Goal: Task Accomplishment & Management: Complete application form

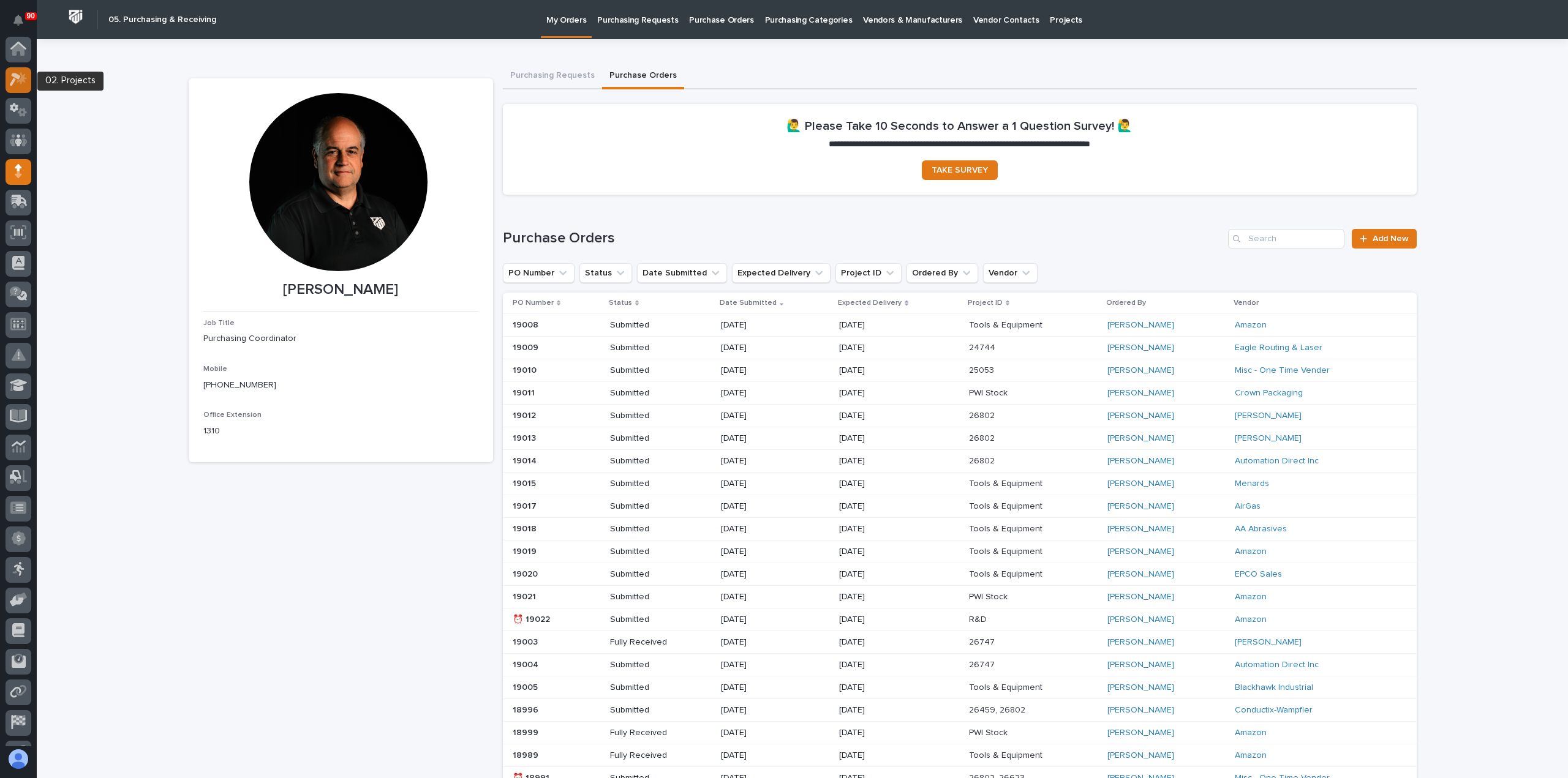
click at [19, 81] on icon at bounding box center [22, 78] width 10 height 12
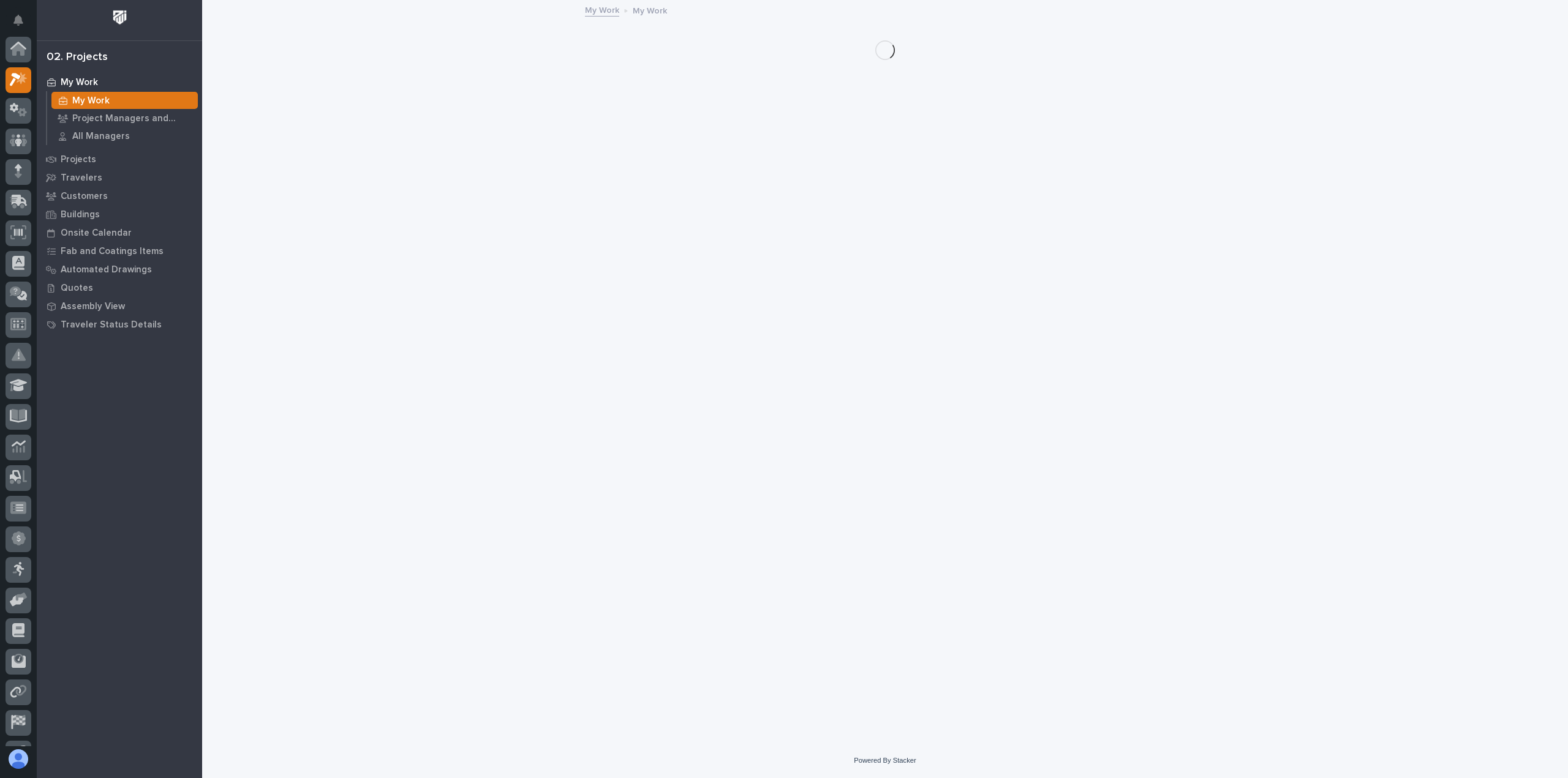
scroll to position [31, 0]
click at [84, 156] on p "Projects" at bounding box center [78, 159] width 36 height 11
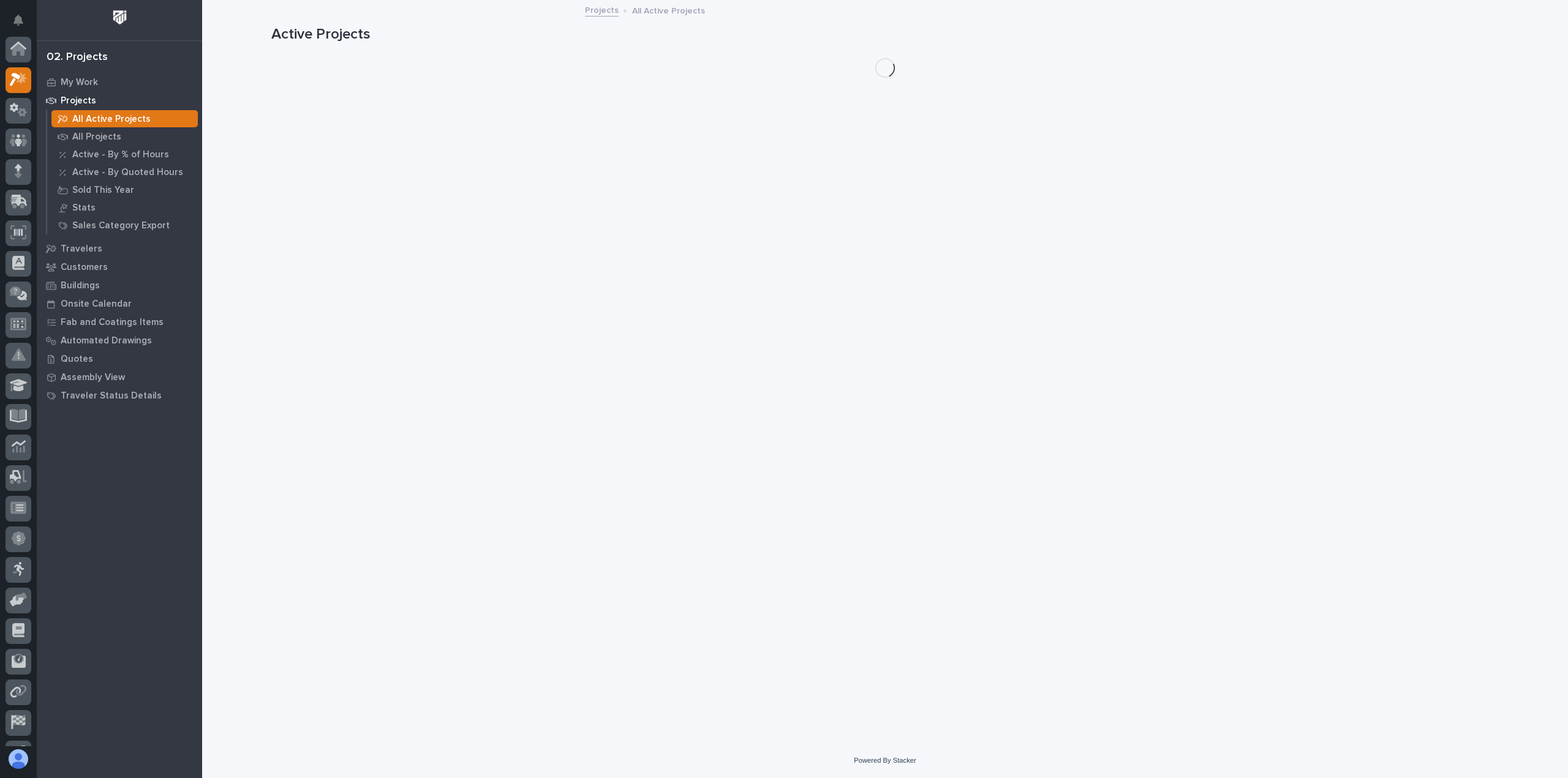
scroll to position [31, 0]
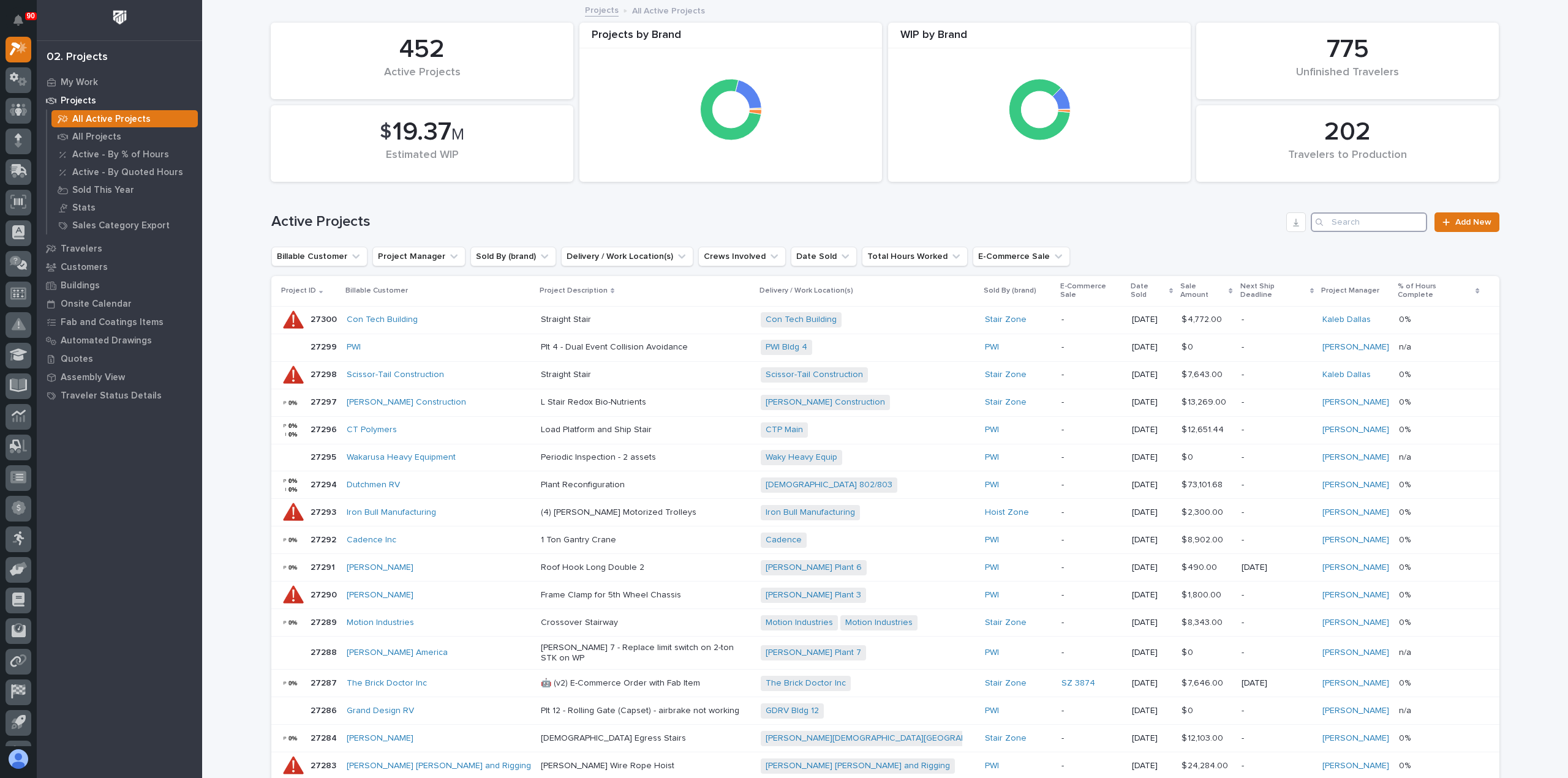
click at [1345, 222] on input "Search" at bounding box center [1369, 222] width 116 height 19
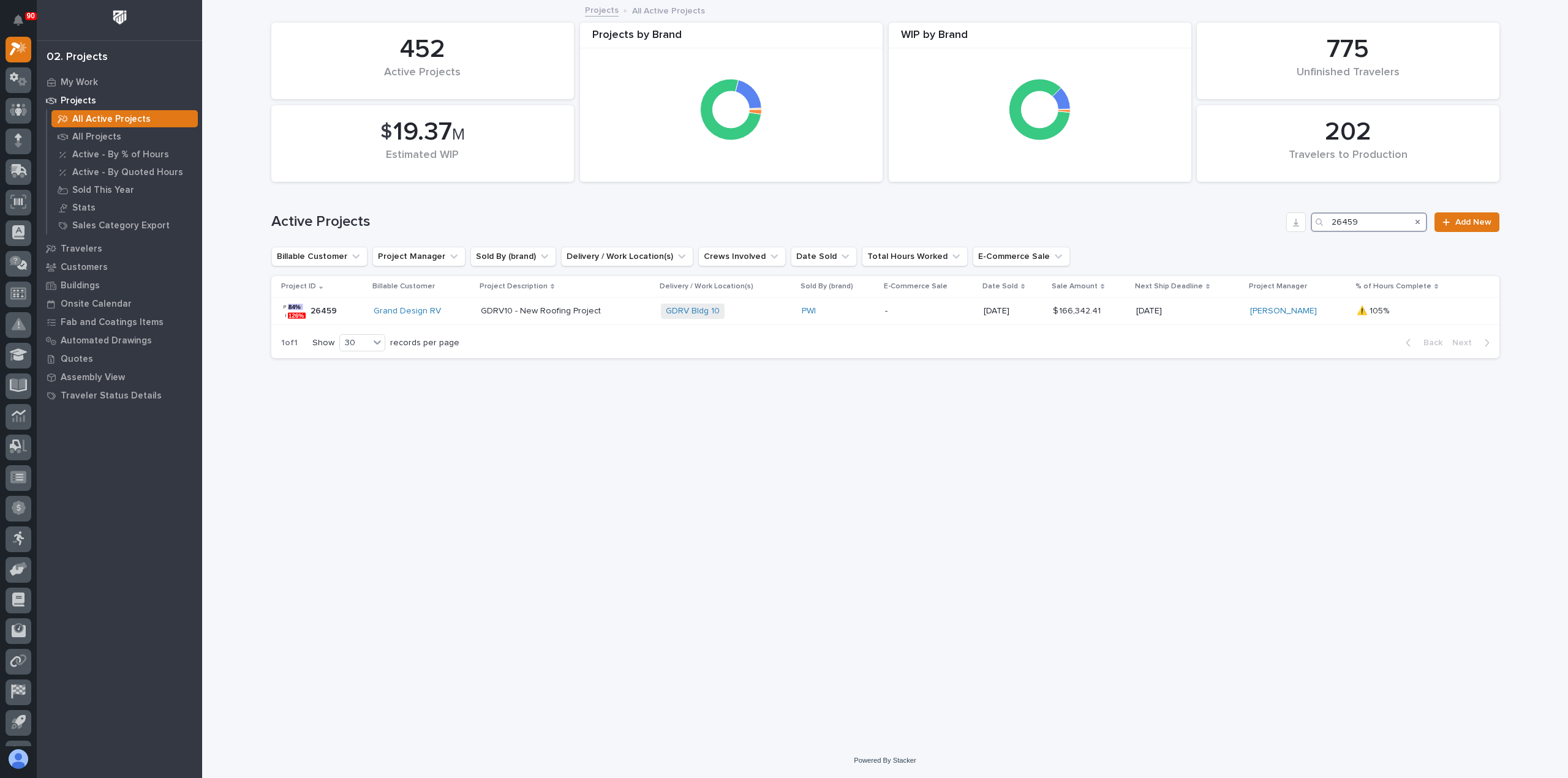
click at [1343, 221] on input "26459" at bounding box center [1369, 222] width 116 height 19
drag, startPoint x: 1343, startPoint y: 221, endPoint x: 1416, endPoint y: 224, distance: 73.1
click at [1416, 224] on div "26459" at bounding box center [1369, 222] width 116 height 19
type input "26539"
click at [16, 136] on icon at bounding box center [19, 136] width 7 height 7
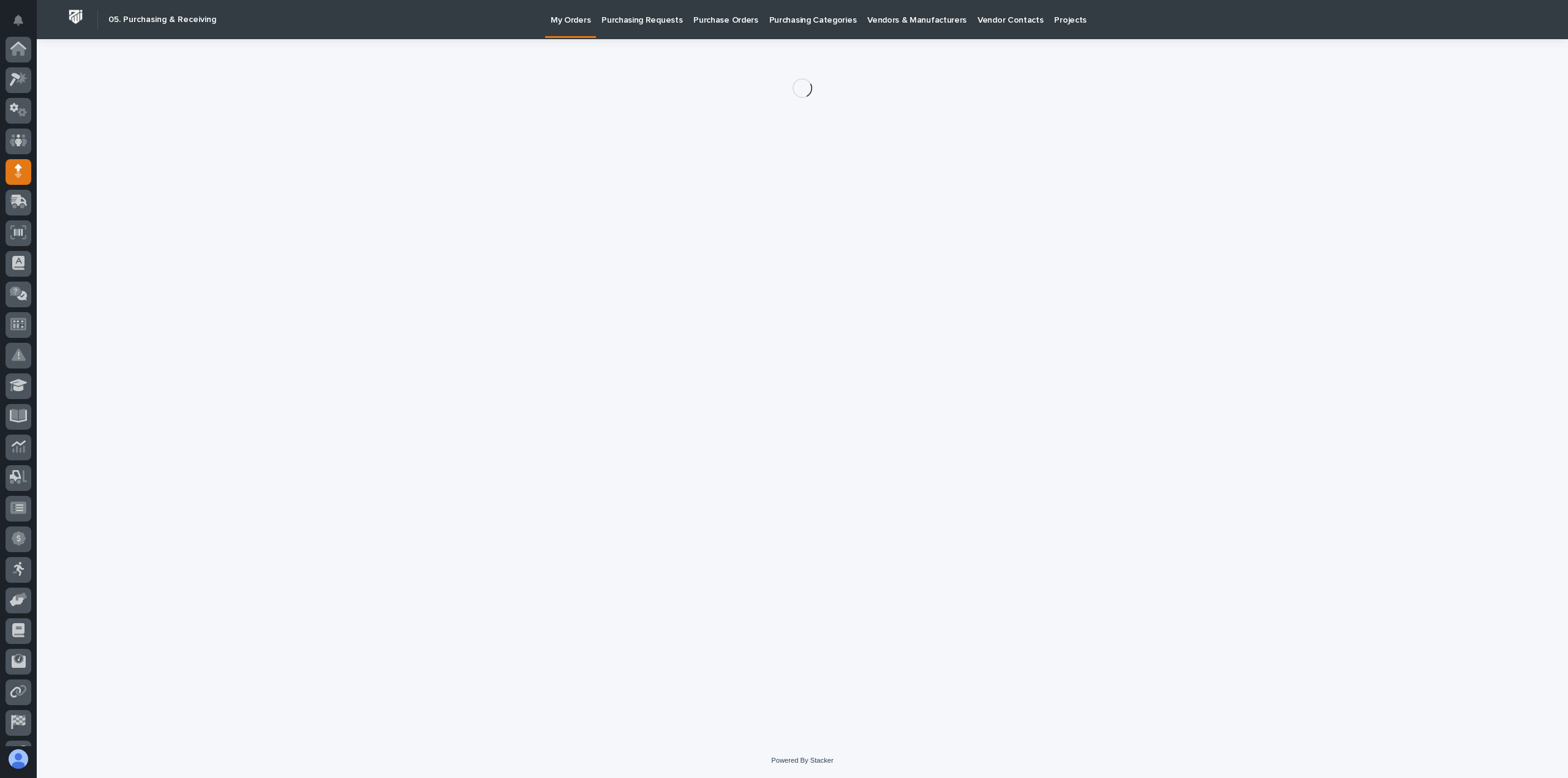
scroll to position [86, 0]
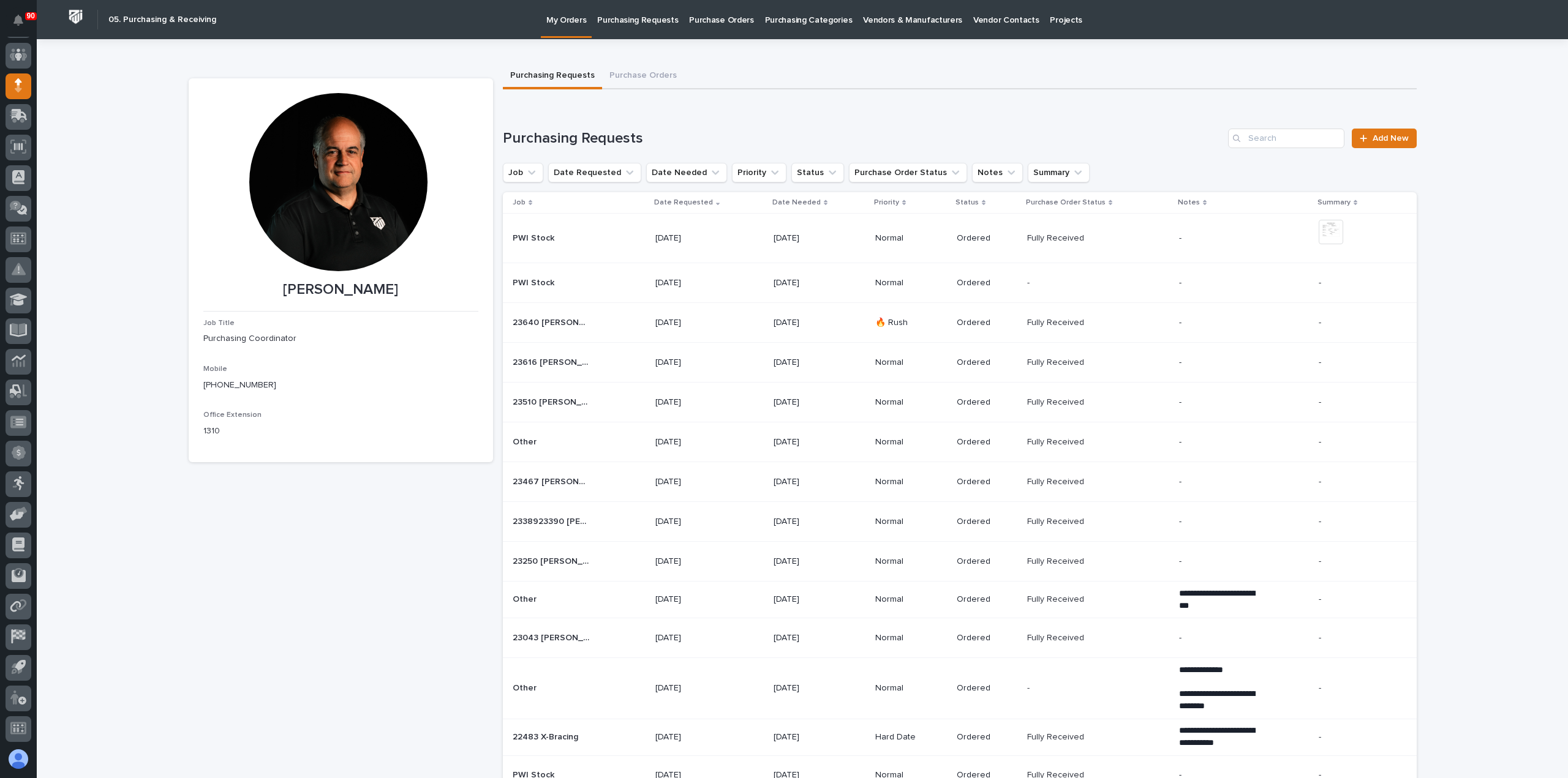
click at [643, 20] on p "Purchasing Requests" at bounding box center [637, 13] width 81 height 26
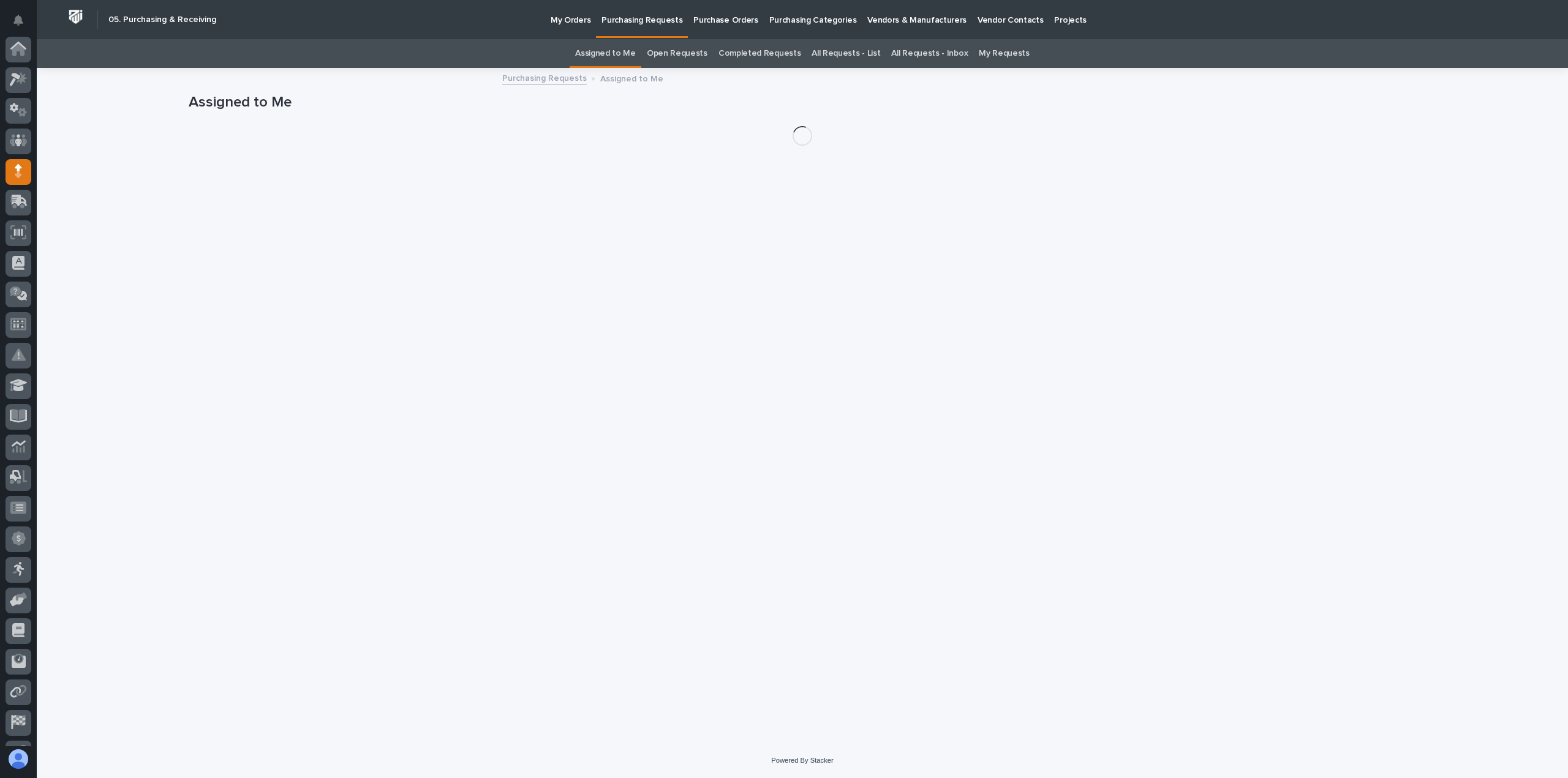
scroll to position [86, 0]
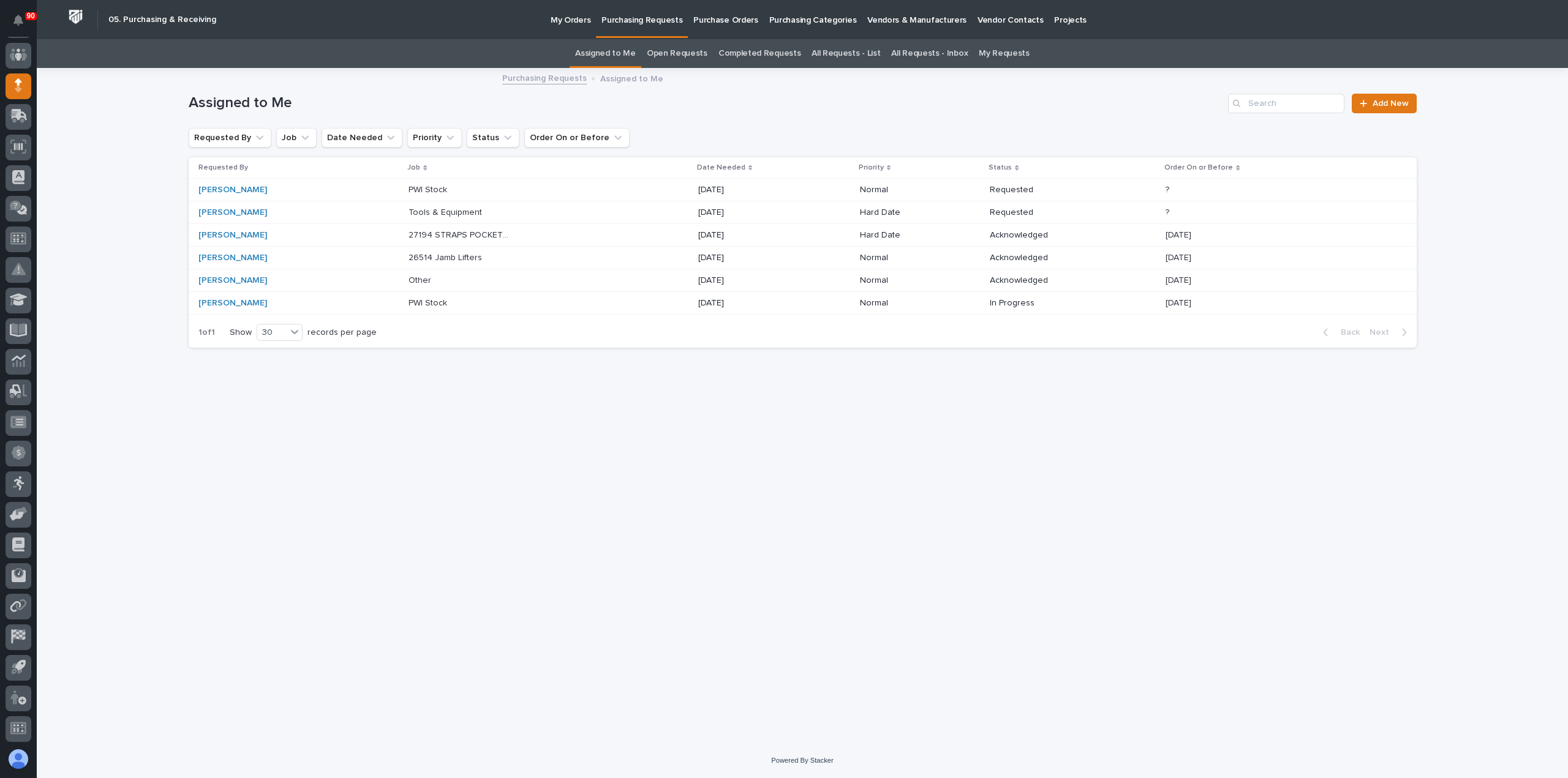
click at [571, 19] on p "My Orders" at bounding box center [570, 13] width 40 height 26
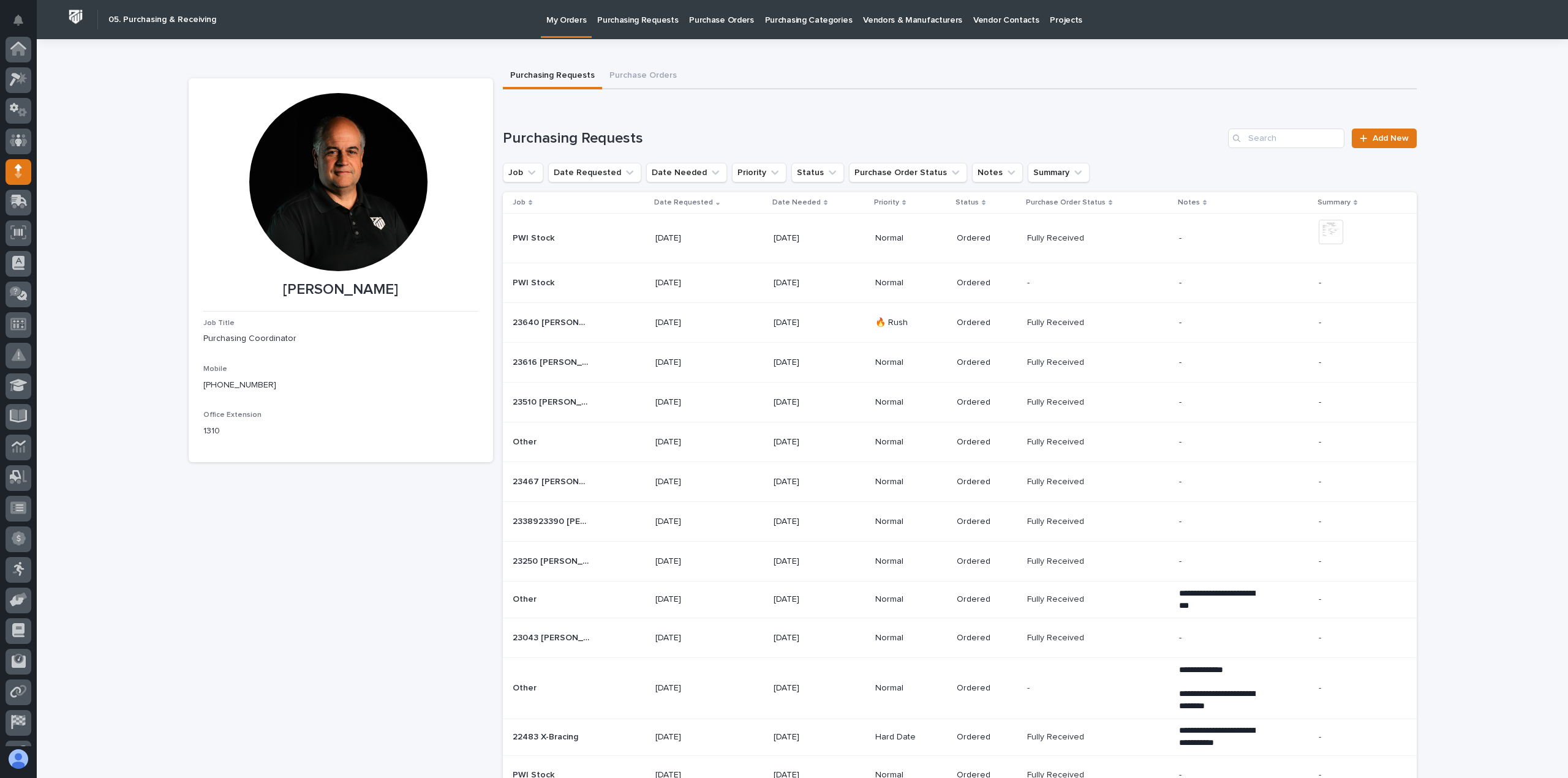
scroll to position [86, 0]
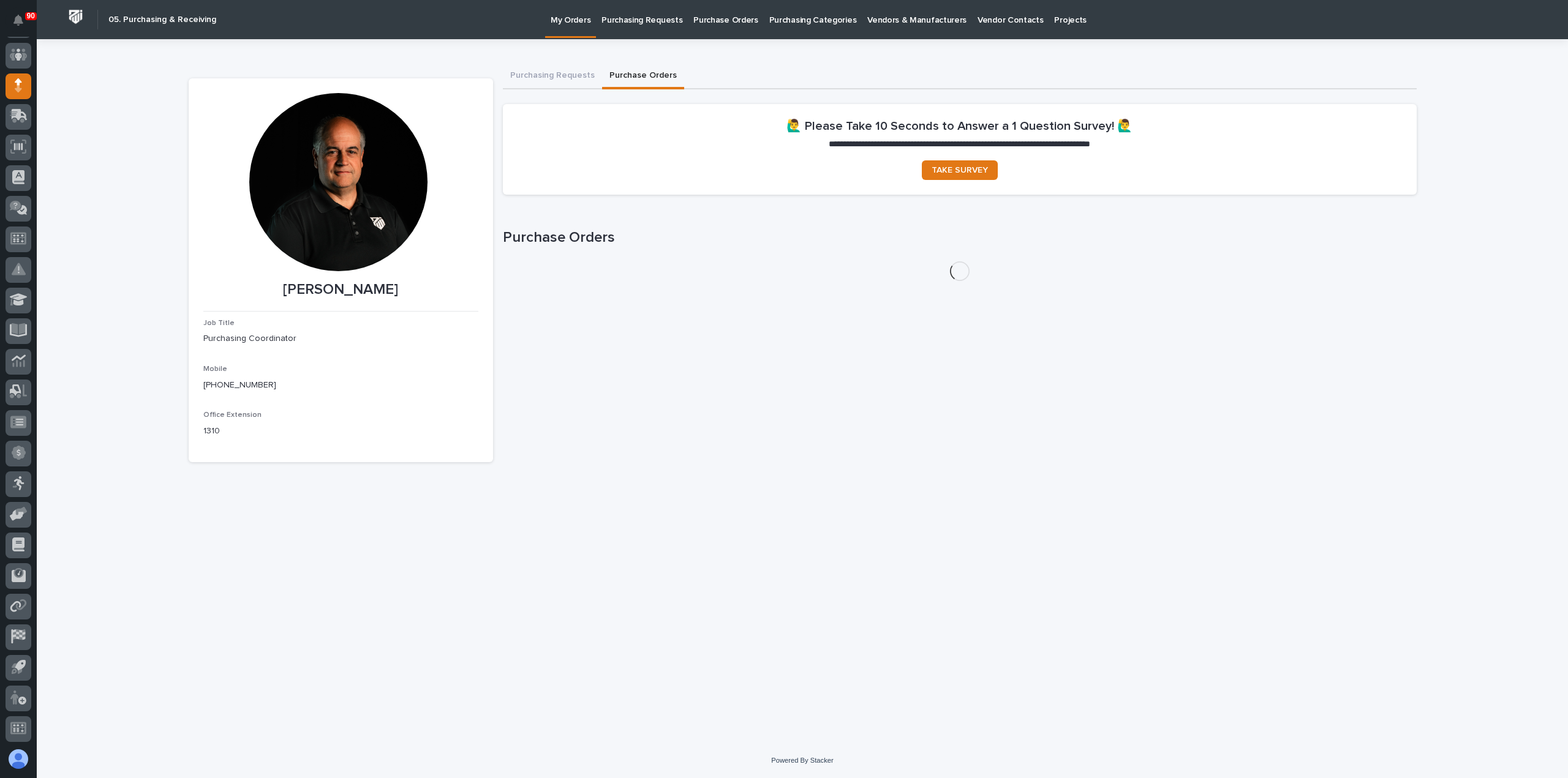
click at [632, 72] on button "Purchase Orders" at bounding box center [643, 76] width 82 height 26
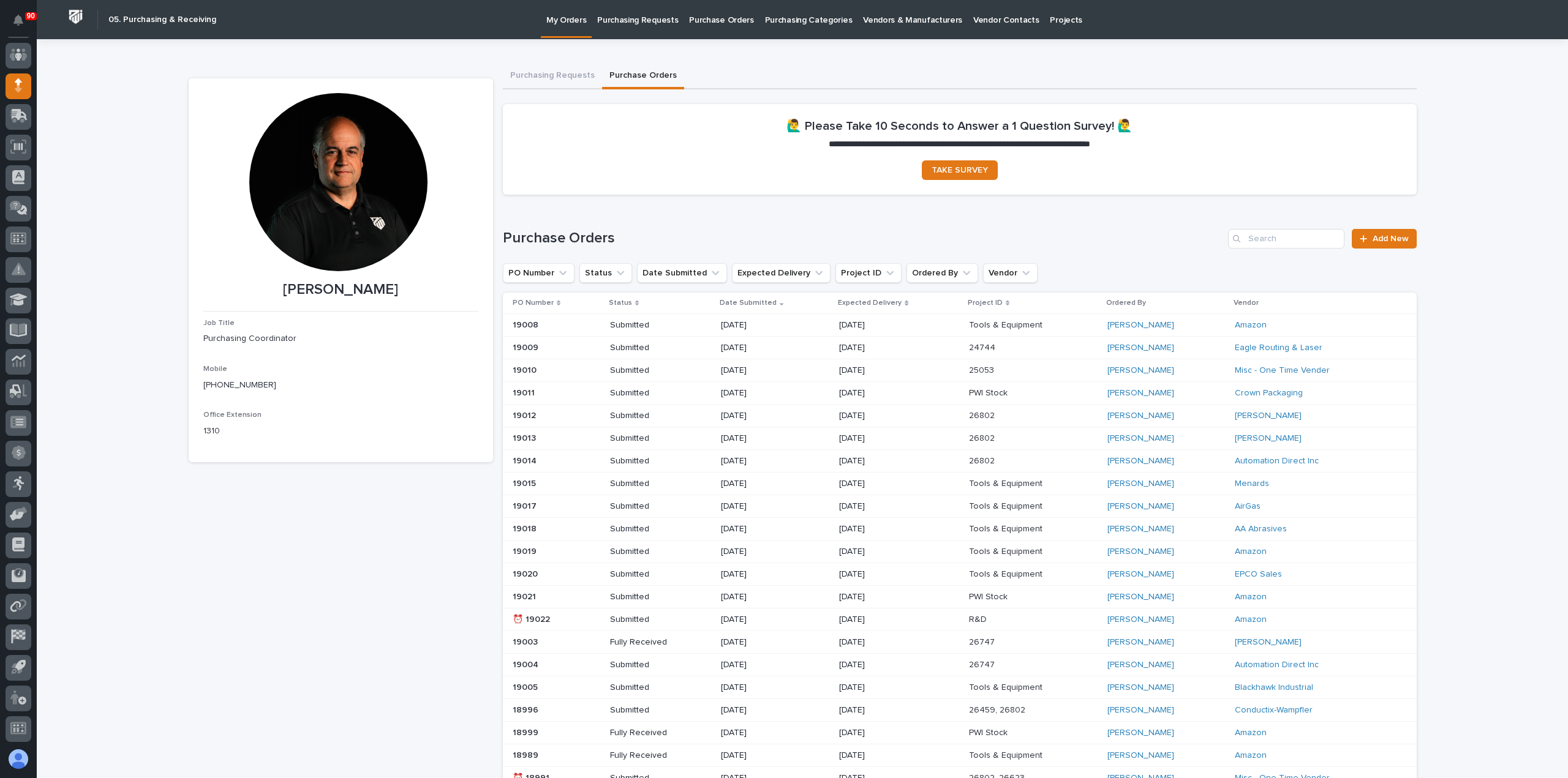
click at [1243, 238] on div "Search" at bounding box center [1238, 238] width 19 height 19
click at [1256, 238] on input "Search" at bounding box center [1286, 238] width 116 height 19
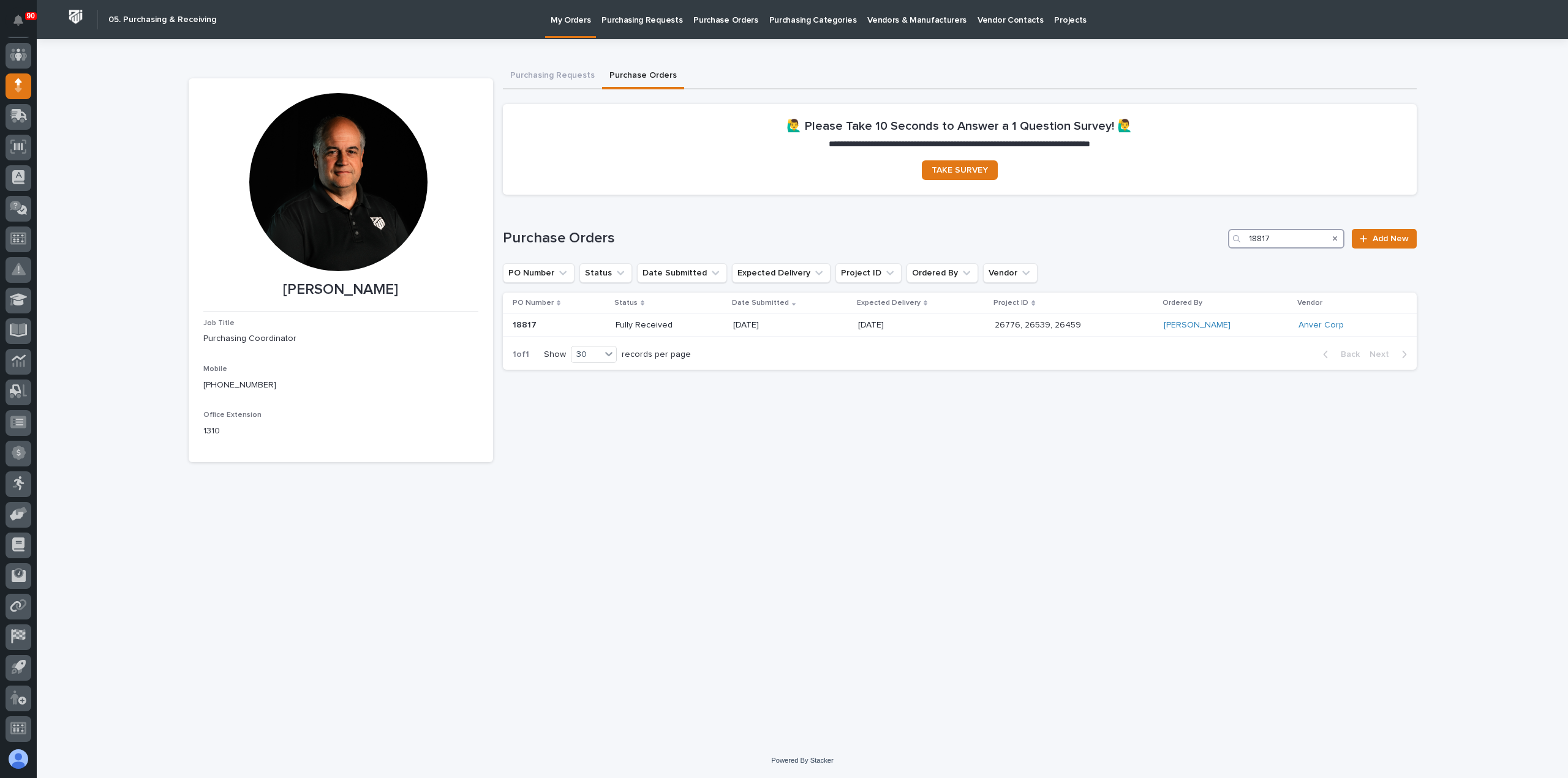
type input "18817"
click at [559, 74] on button "Purchasing Requests" at bounding box center [552, 76] width 99 height 26
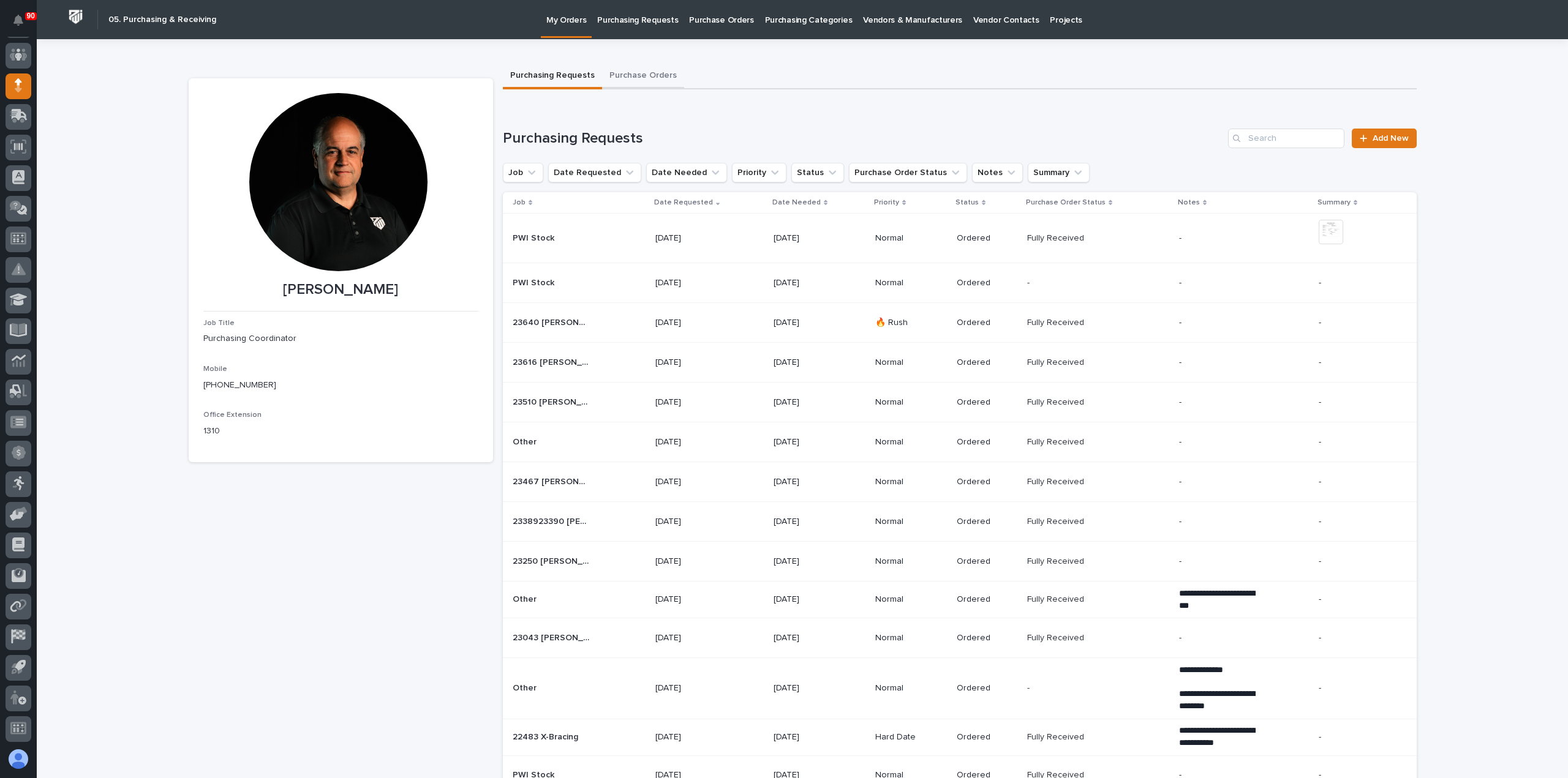
click at [632, 73] on button "Purchase Orders" at bounding box center [643, 76] width 82 height 26
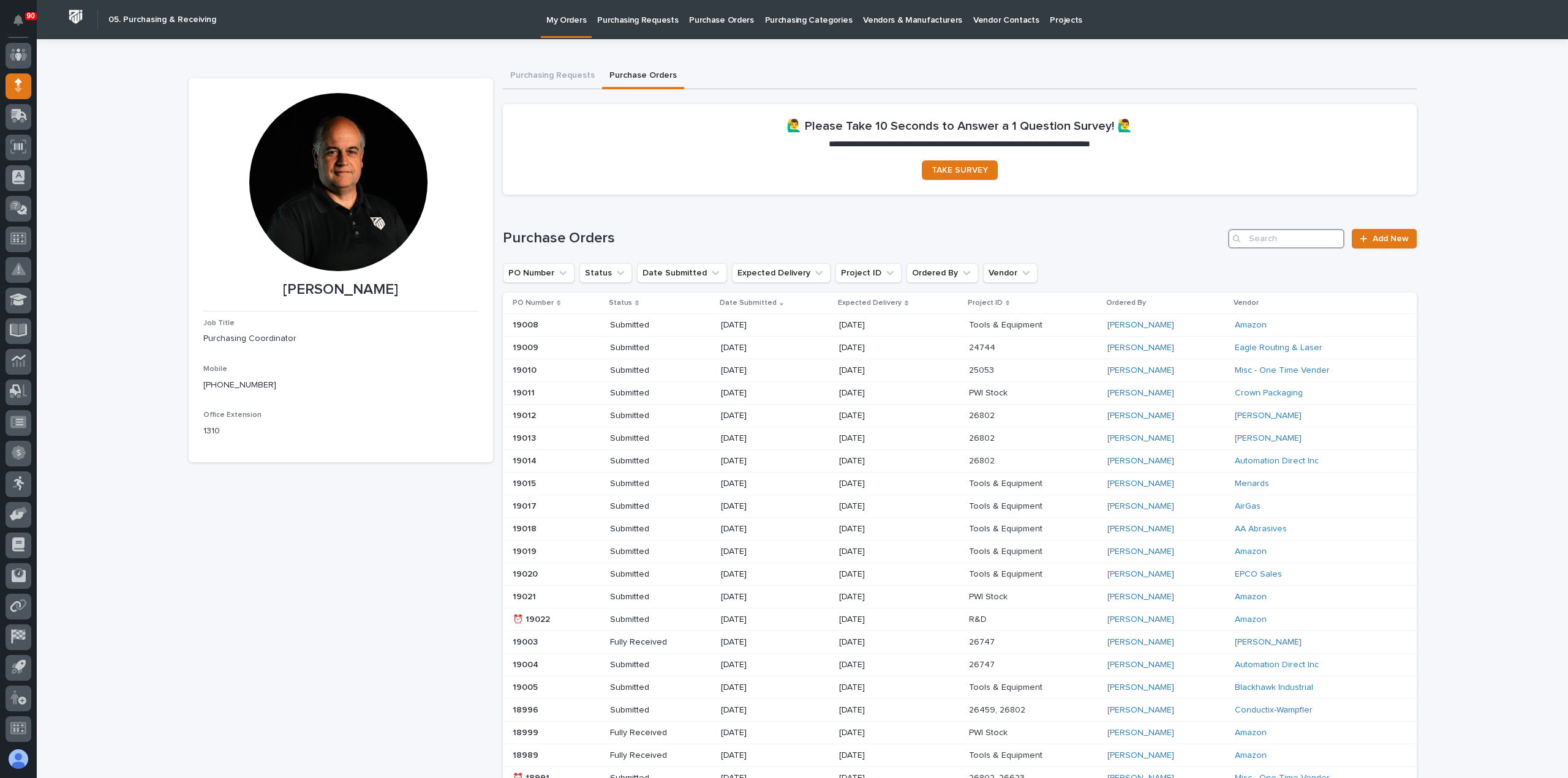
click at [1253, 239] on input "Search" at bounding box center [1286, 238] width 116 height 19
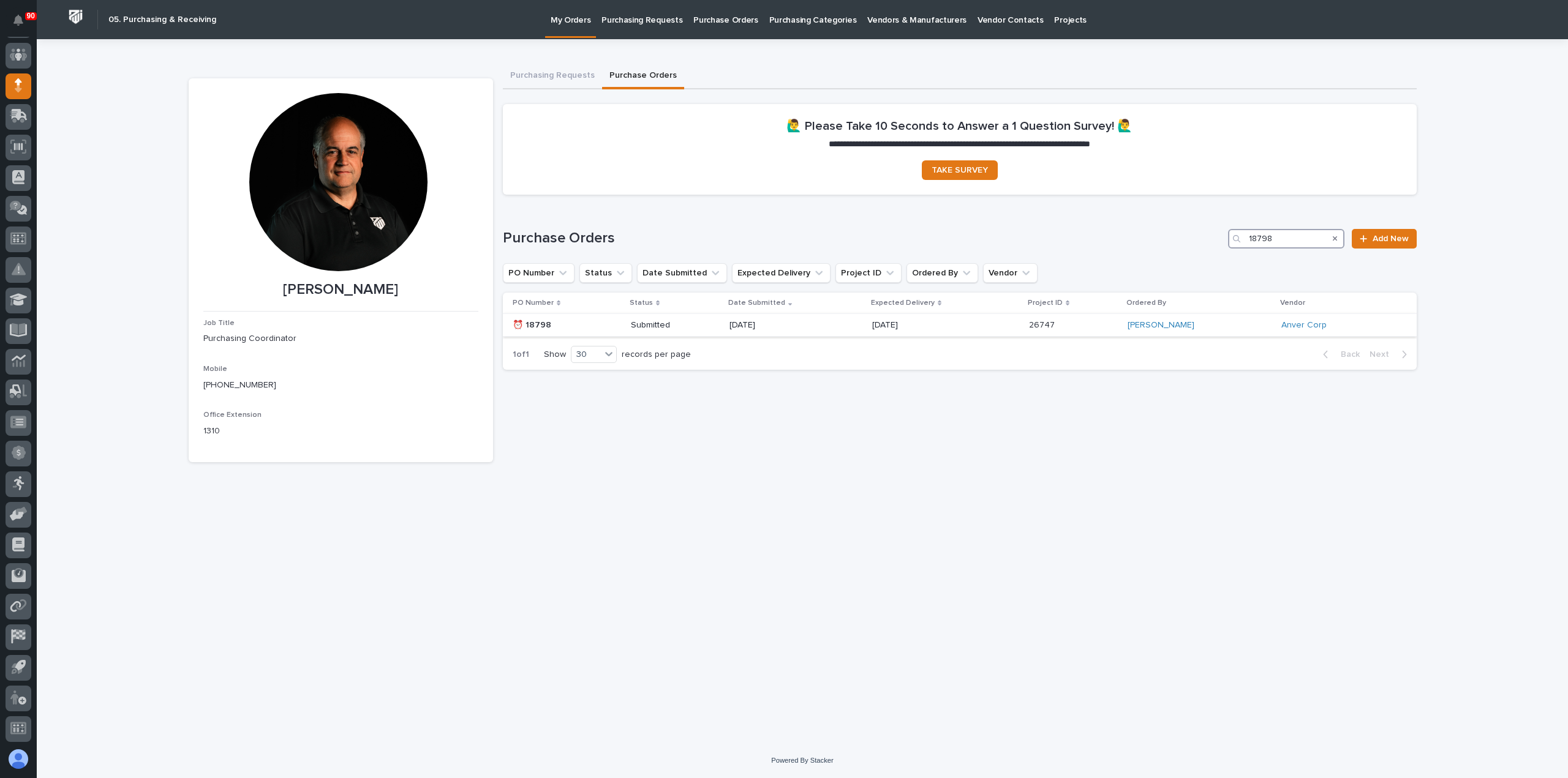
type input "18798"
click at [791, 320] on p "[DATE]" at bounding box center [772, 326] width 87 height 10
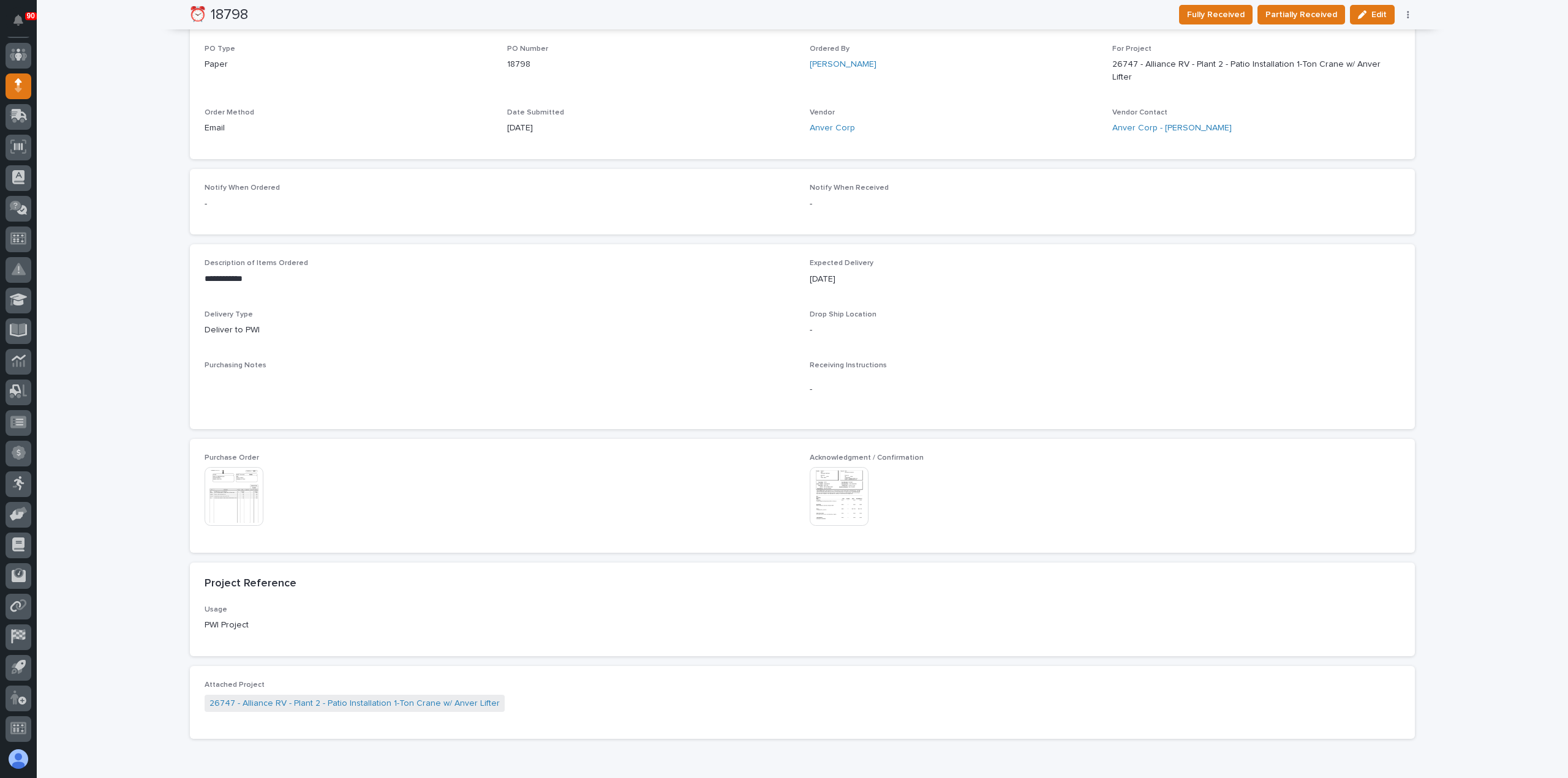
scroll to position [403, 0]
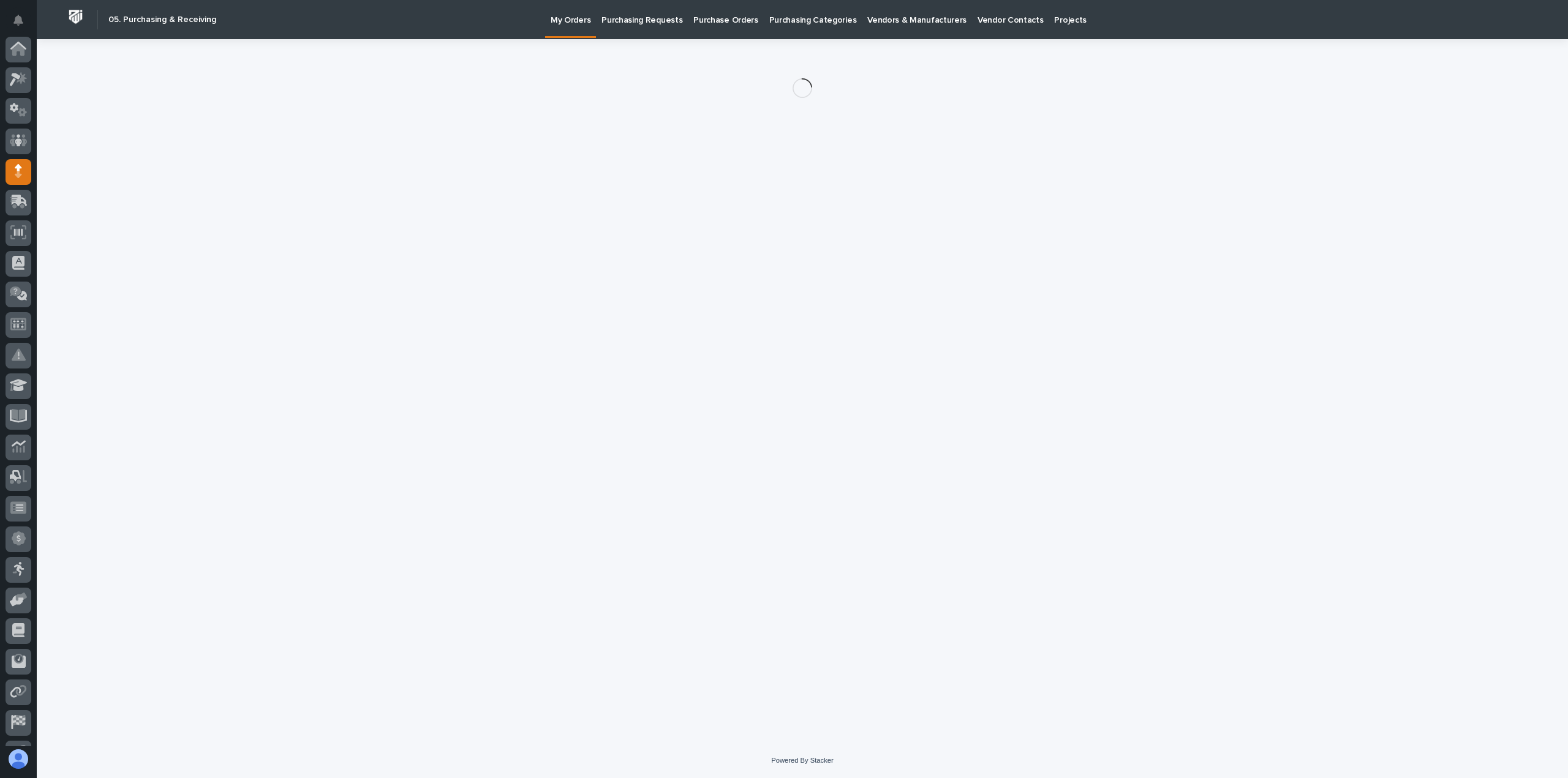
scroll to position [86, 0]
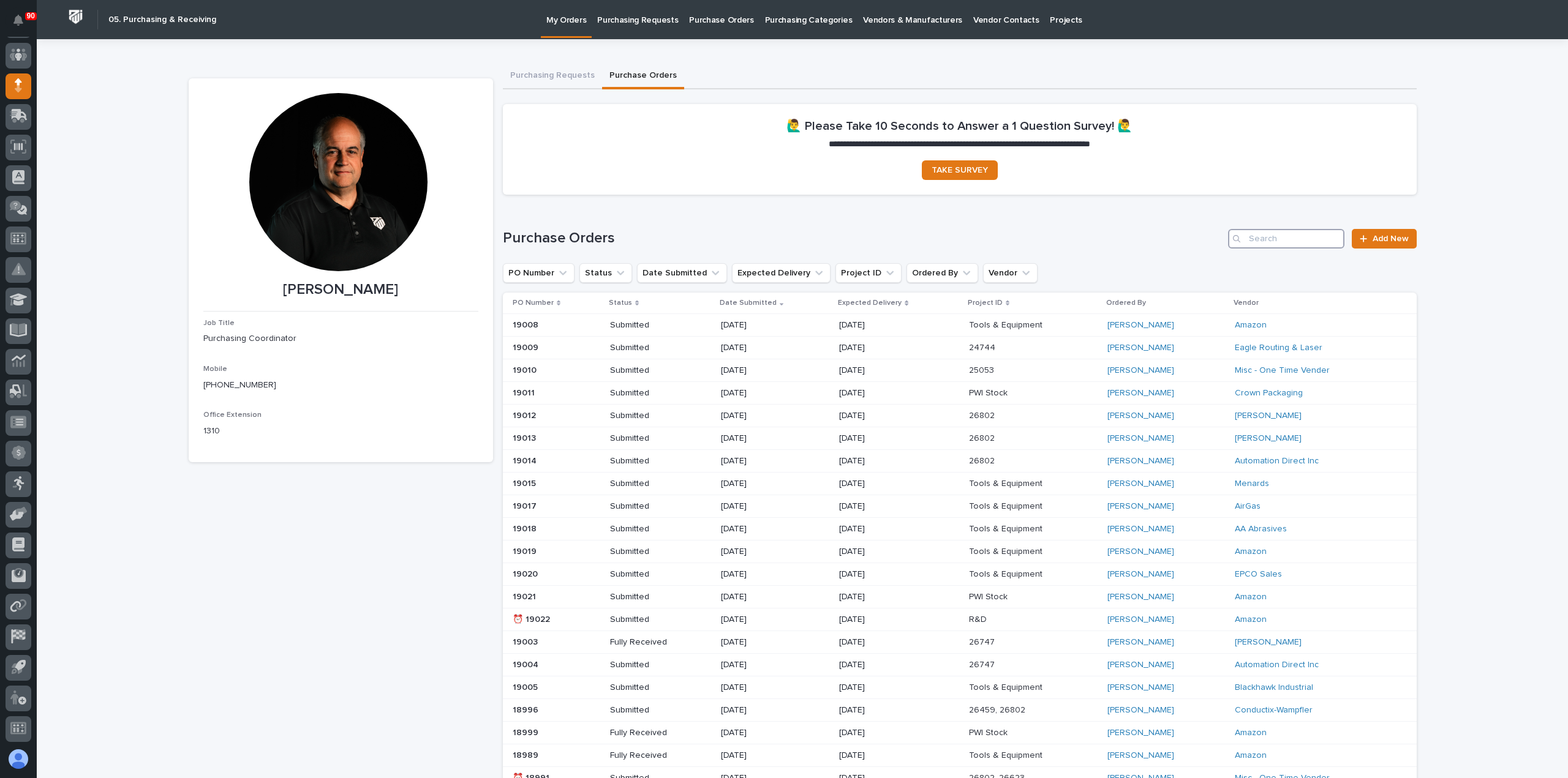
click at [1300, 240] on input "Search" at bounding box center [1286, 238] width 116 height 19
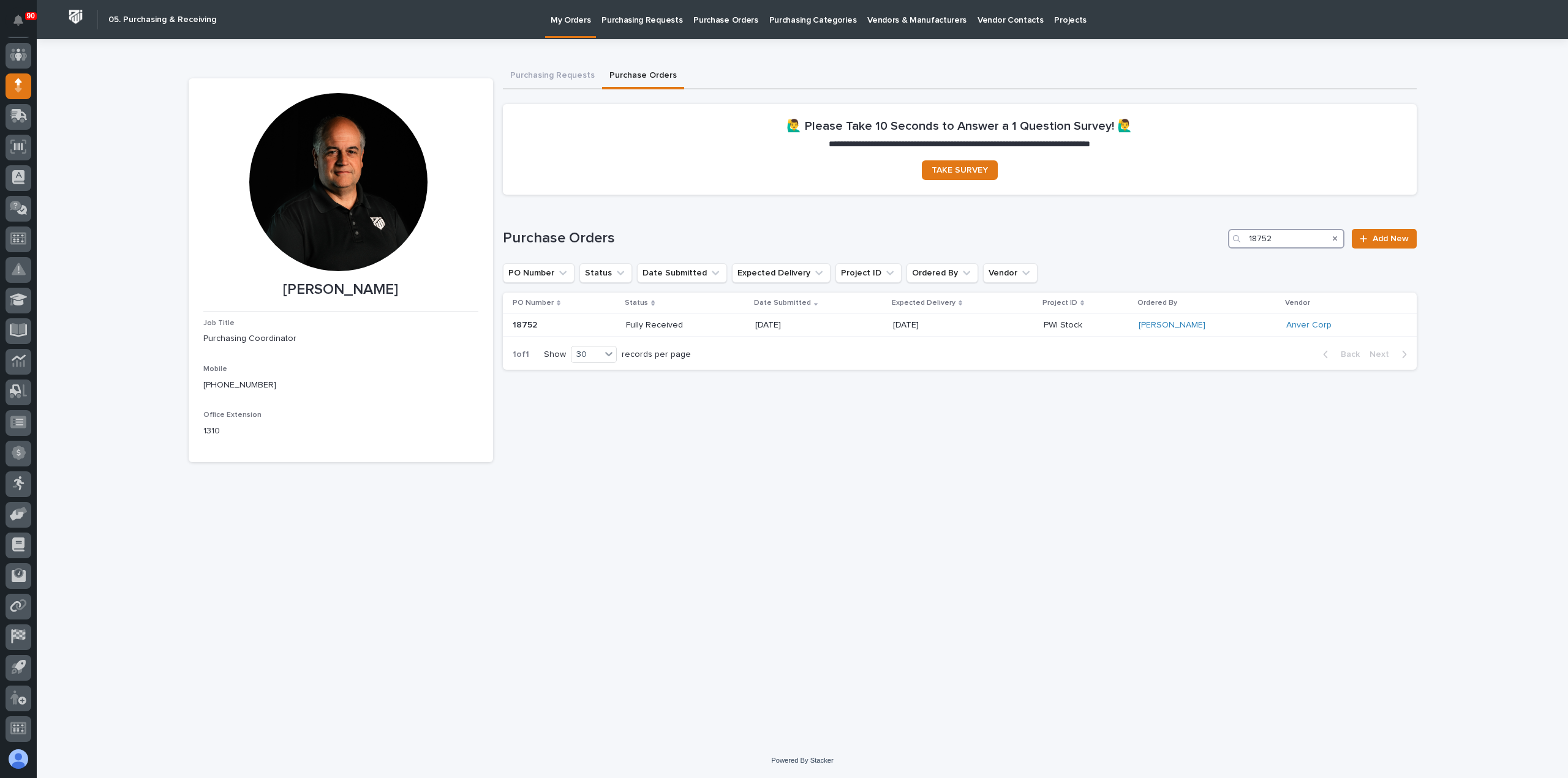
type input "18752"
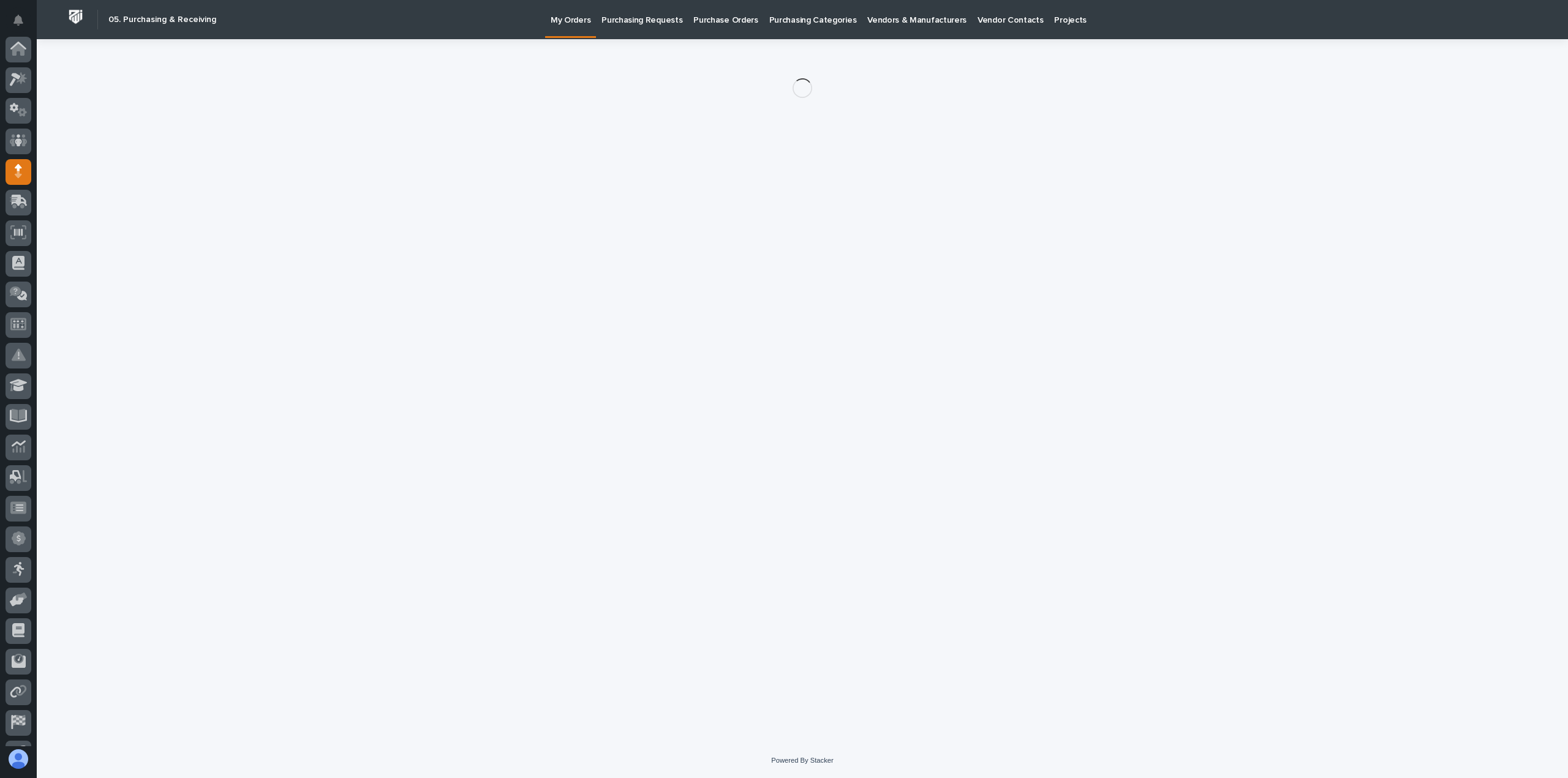
scroll to position [86, 0]
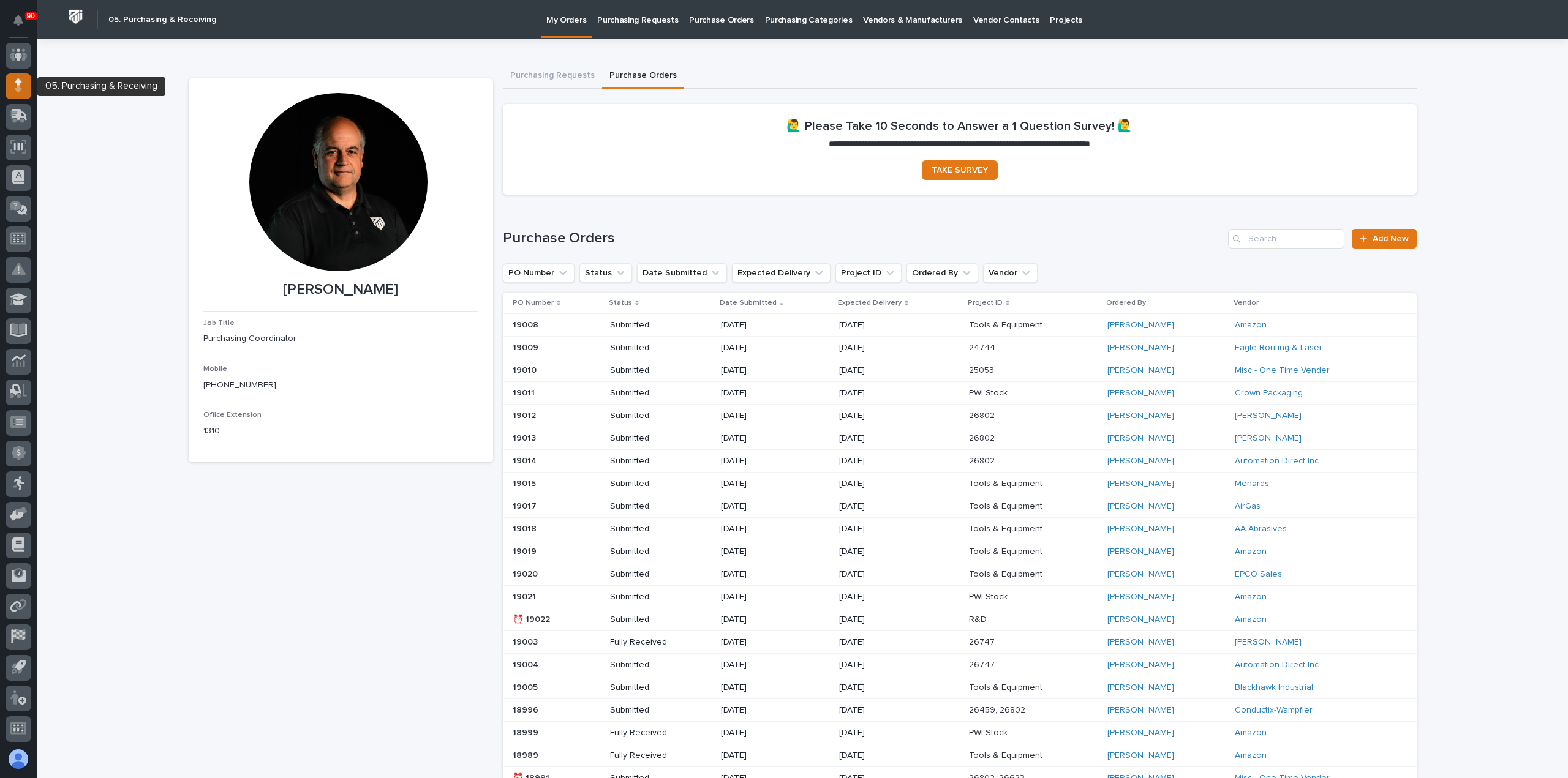
click at [20, 85] on icon at bounding box center [19, 85] width 7 height 14
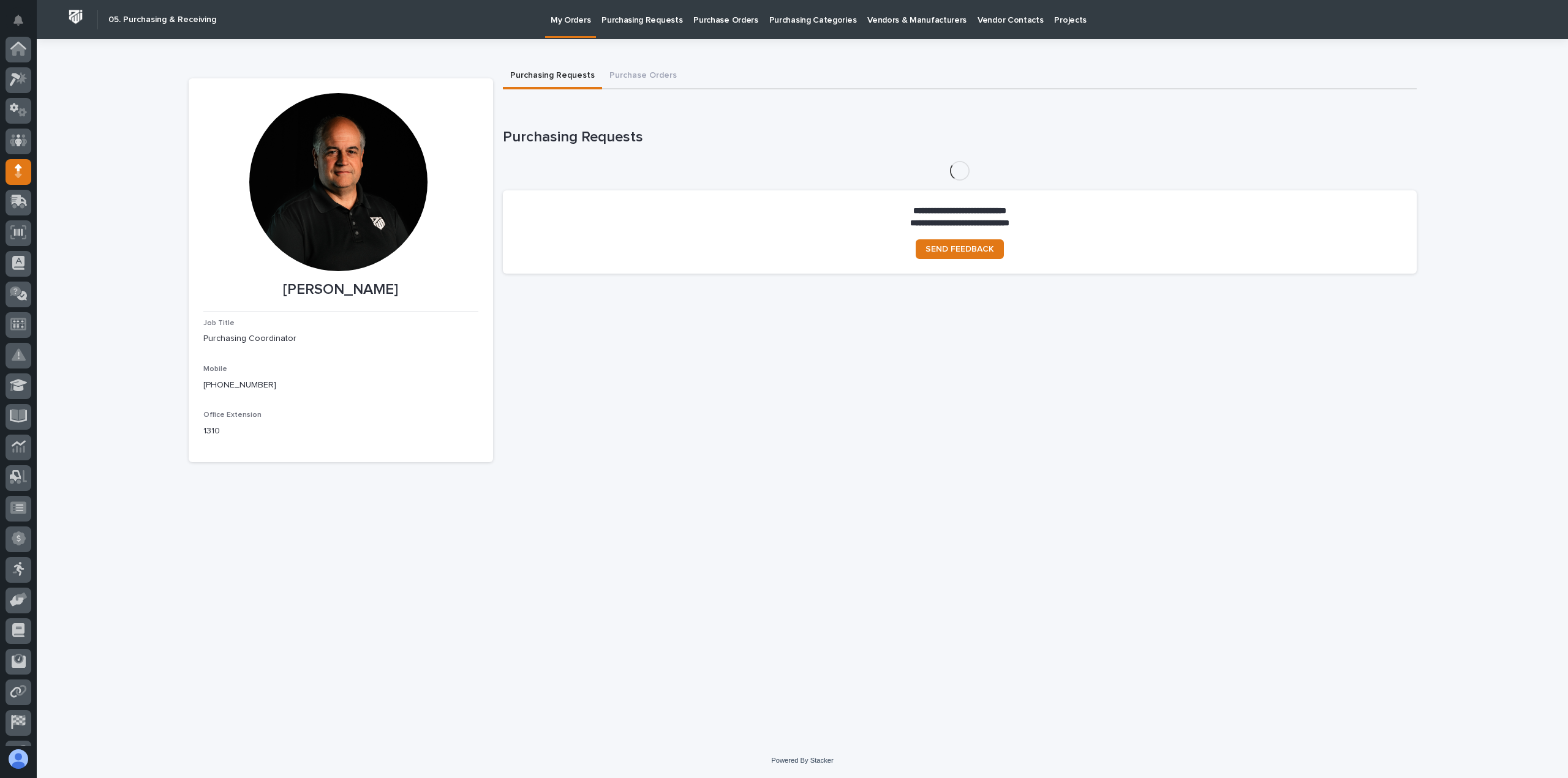
scroll to position [86, 0]
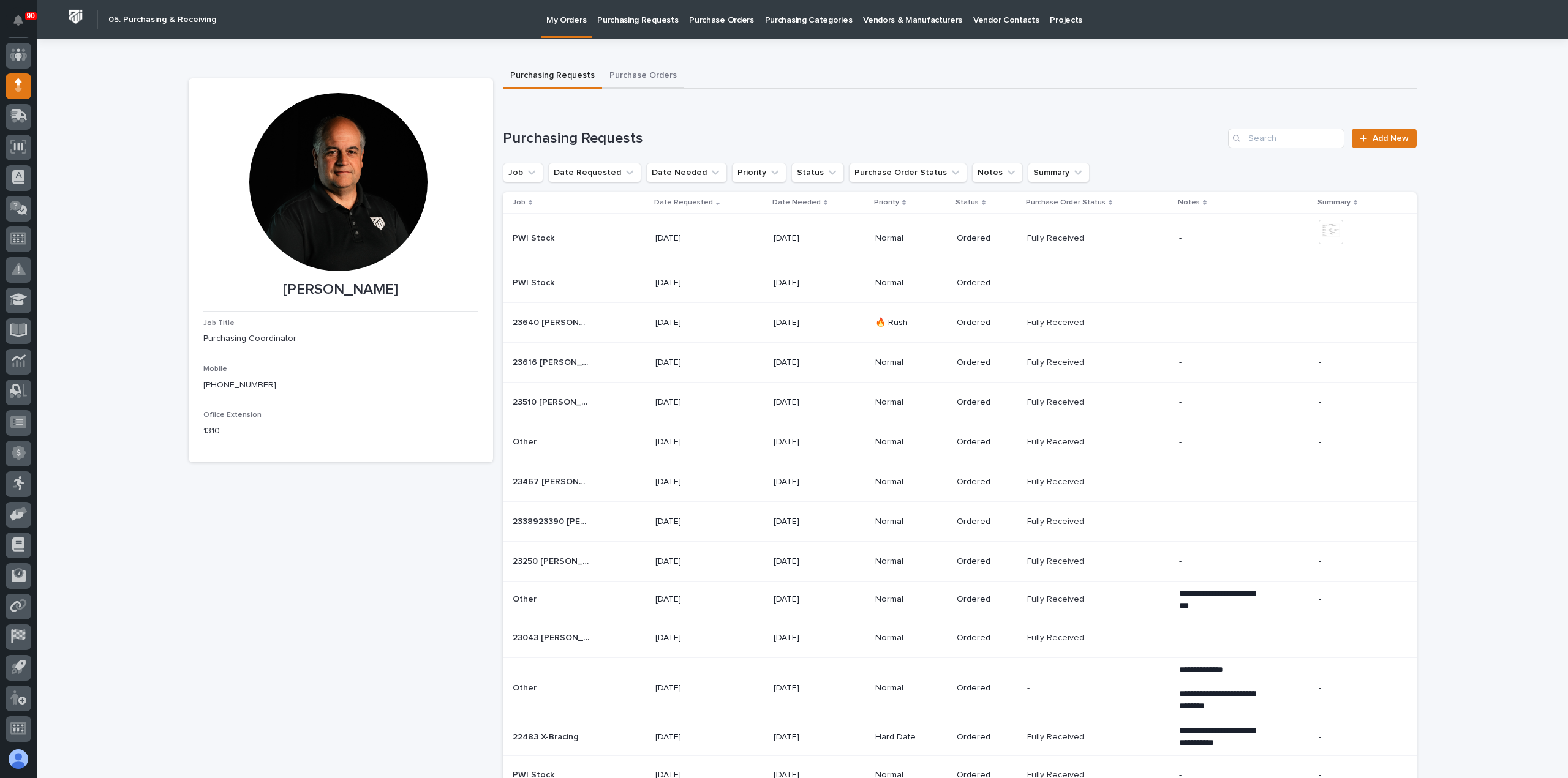
click at [640, 74] on button "Purchase Orders" at bounding box center [643, 76] width 82 height 26
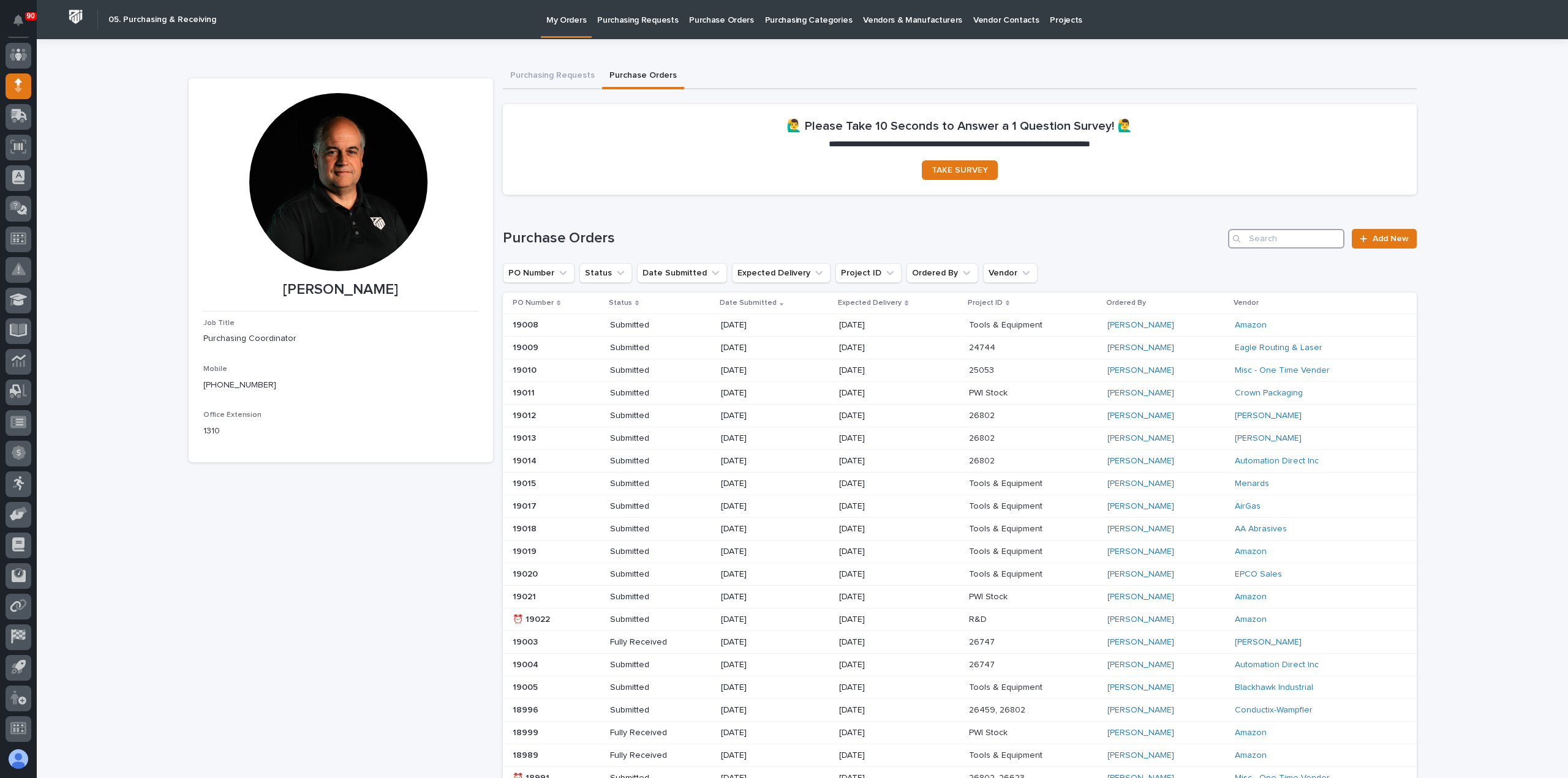
click at [1273, 235] on input "Search" at bounding box center [1286, 238] width 116 height 19
type input "19006"
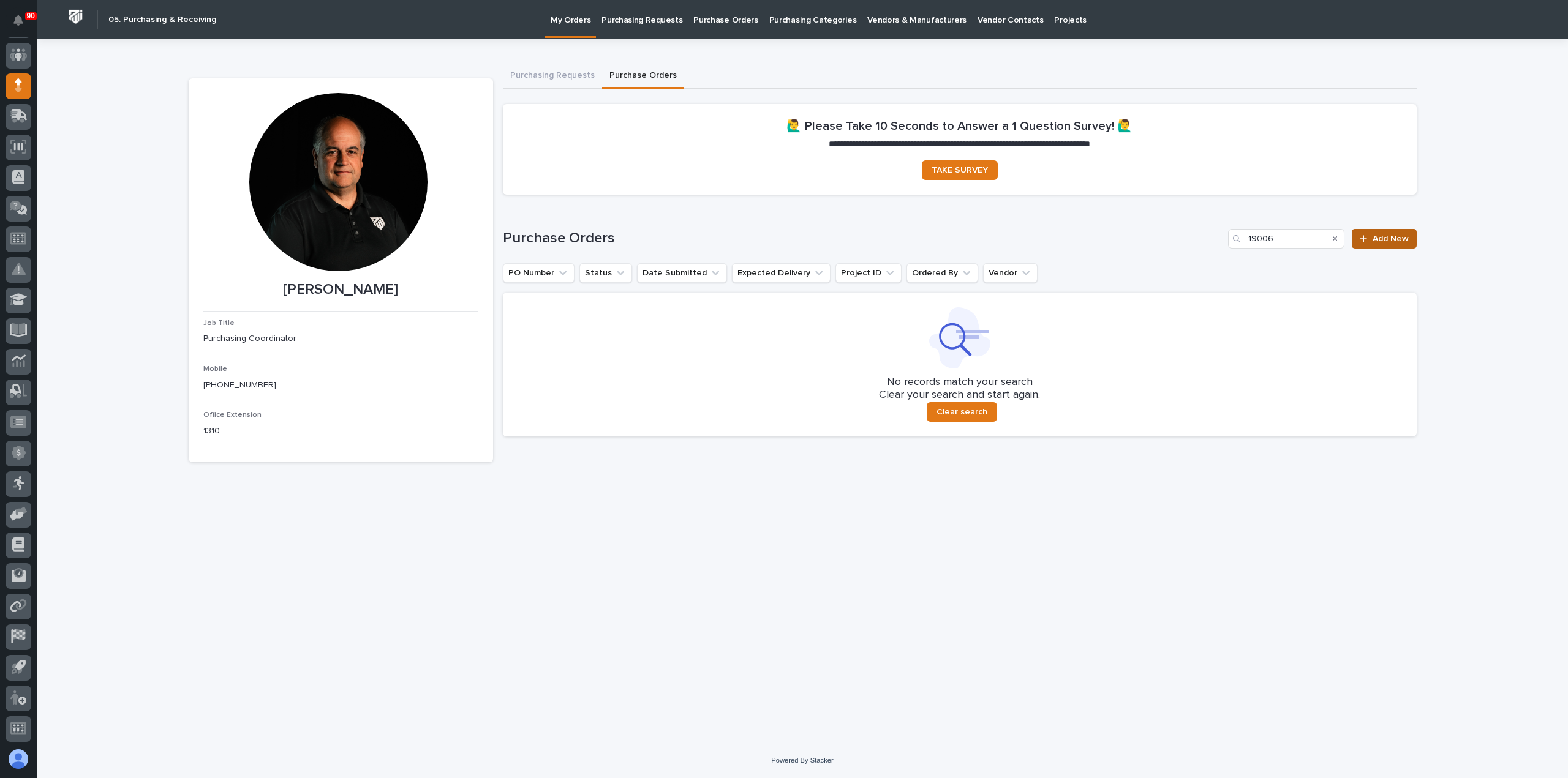
click at [1388, 235] on span "Add New" at bounding box center [1391, 239] width 36 height 9
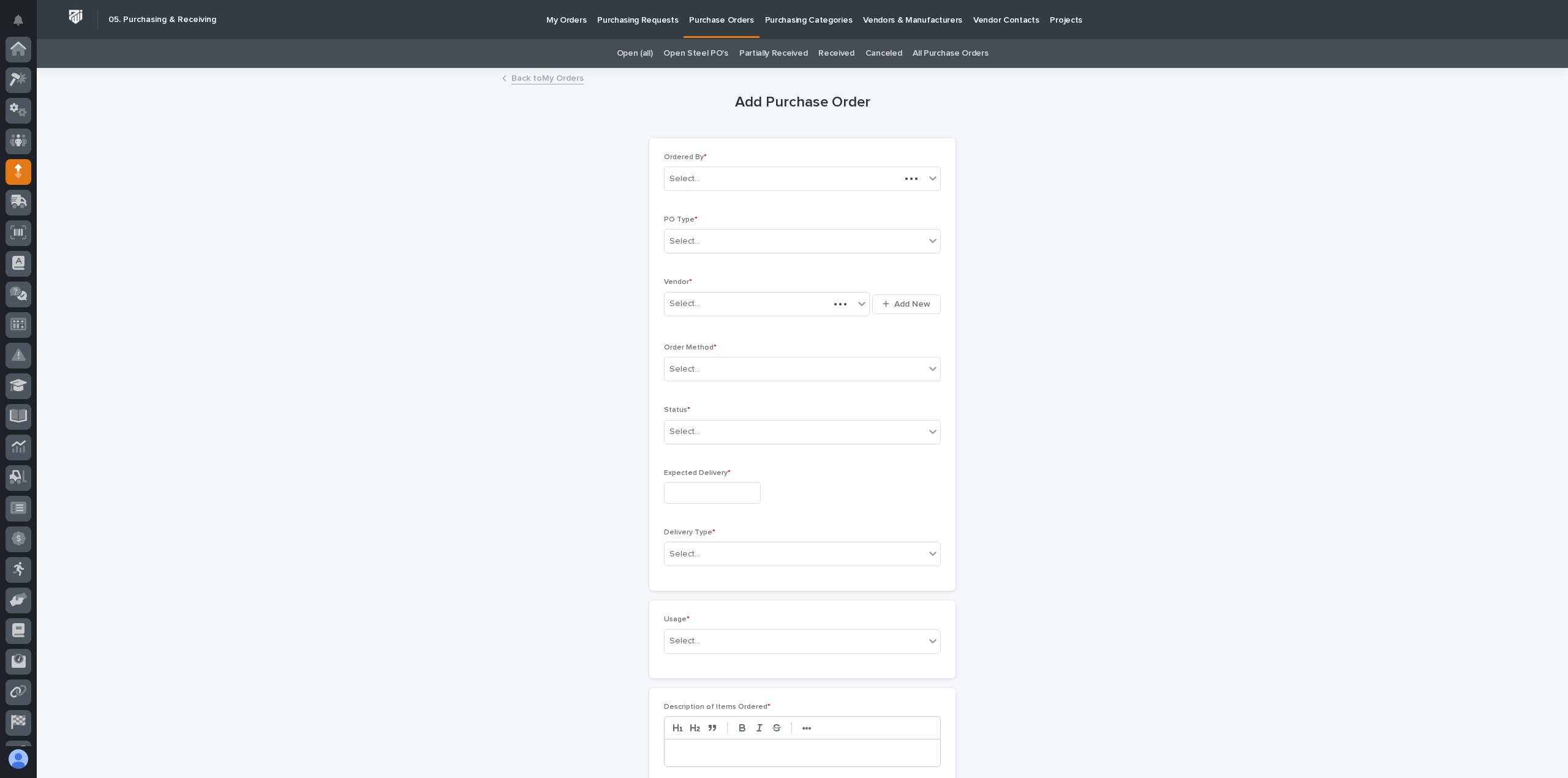
scroll to position [86, 0]
click at [731, 238] on div "Select..." at bounding box center [794, 241] width 260 height 20
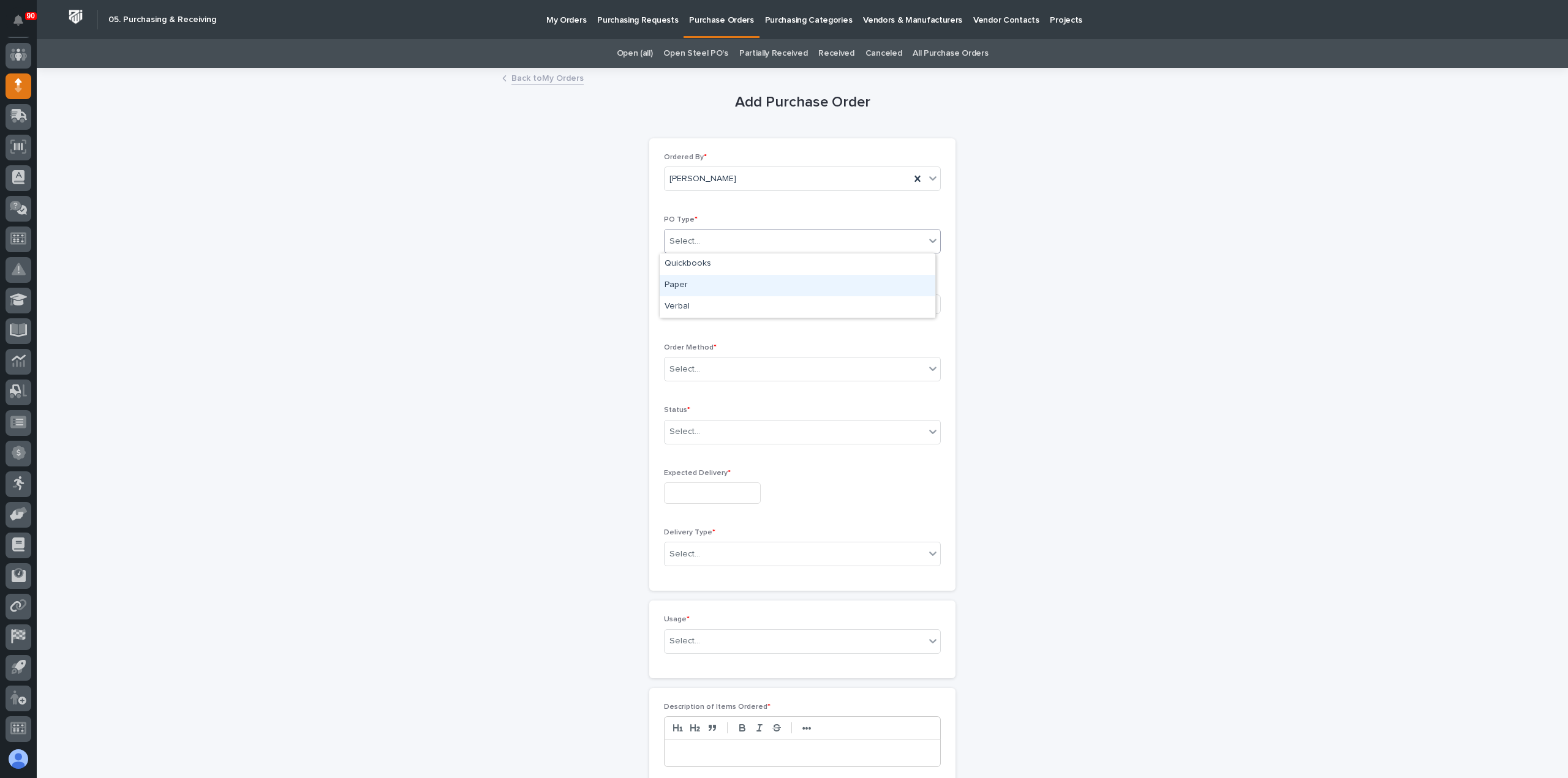
drag, startPoint x: 718, startPoint y: 273, endPoint x: 712, endPoint y: 281, distance: 10.0
click at [712, 280] on div "Paper" at bounding box center [798, 285] width 276 height 22
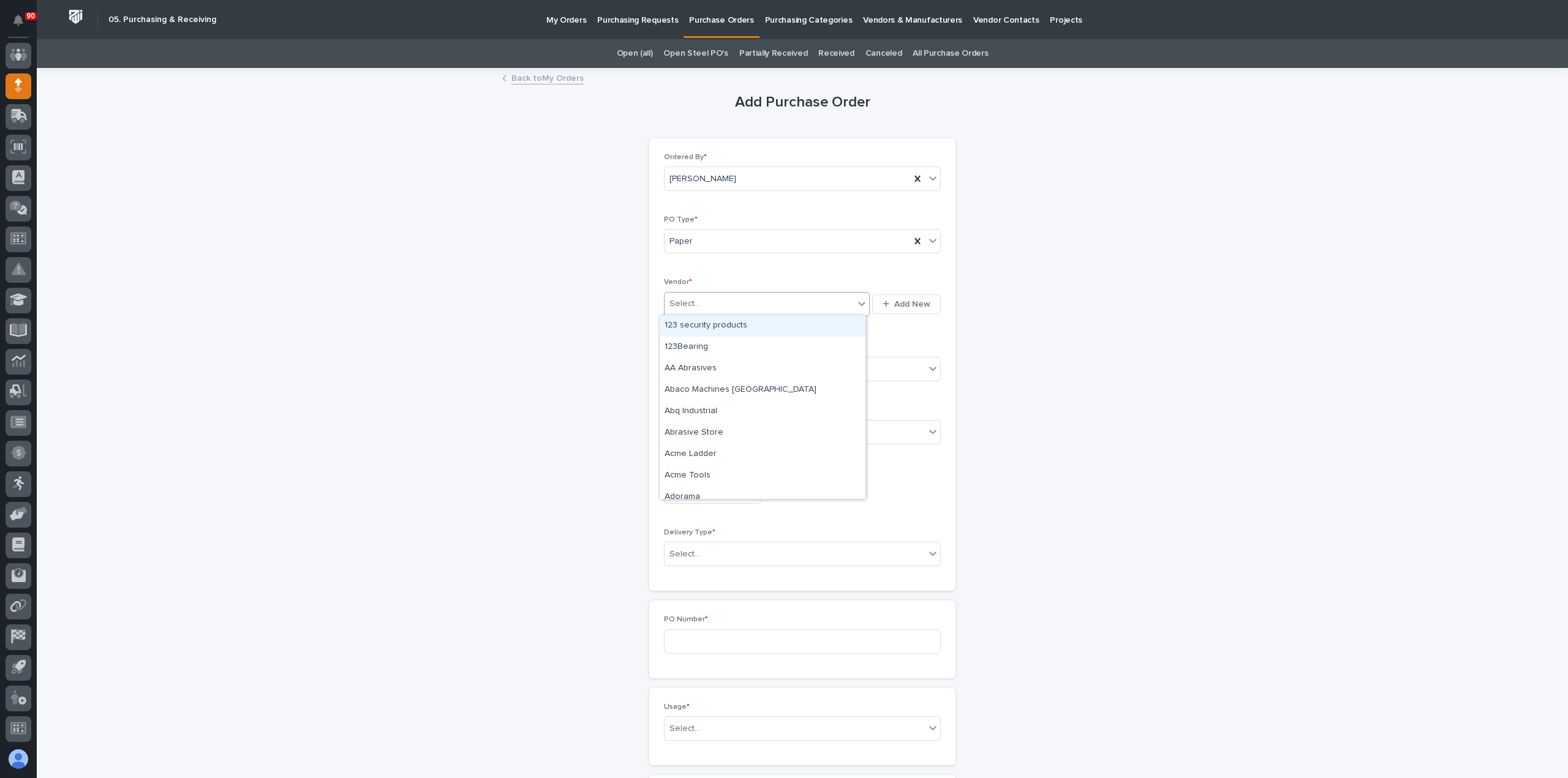
click at [713, 305] on div "Select..." at bounding box center [759, 303] width 189 height 20
click at [733, 303] on div "Select..." at bounding box center [759, 303] width 189 height 20
type input "**"
click at [718, 388] on div "[PERSON_NAME]" at bounding box center [763, 390] width 206 height 22
click at [716, 363] on div "Select..." at bounding box center [794, 369] width 260 height 20
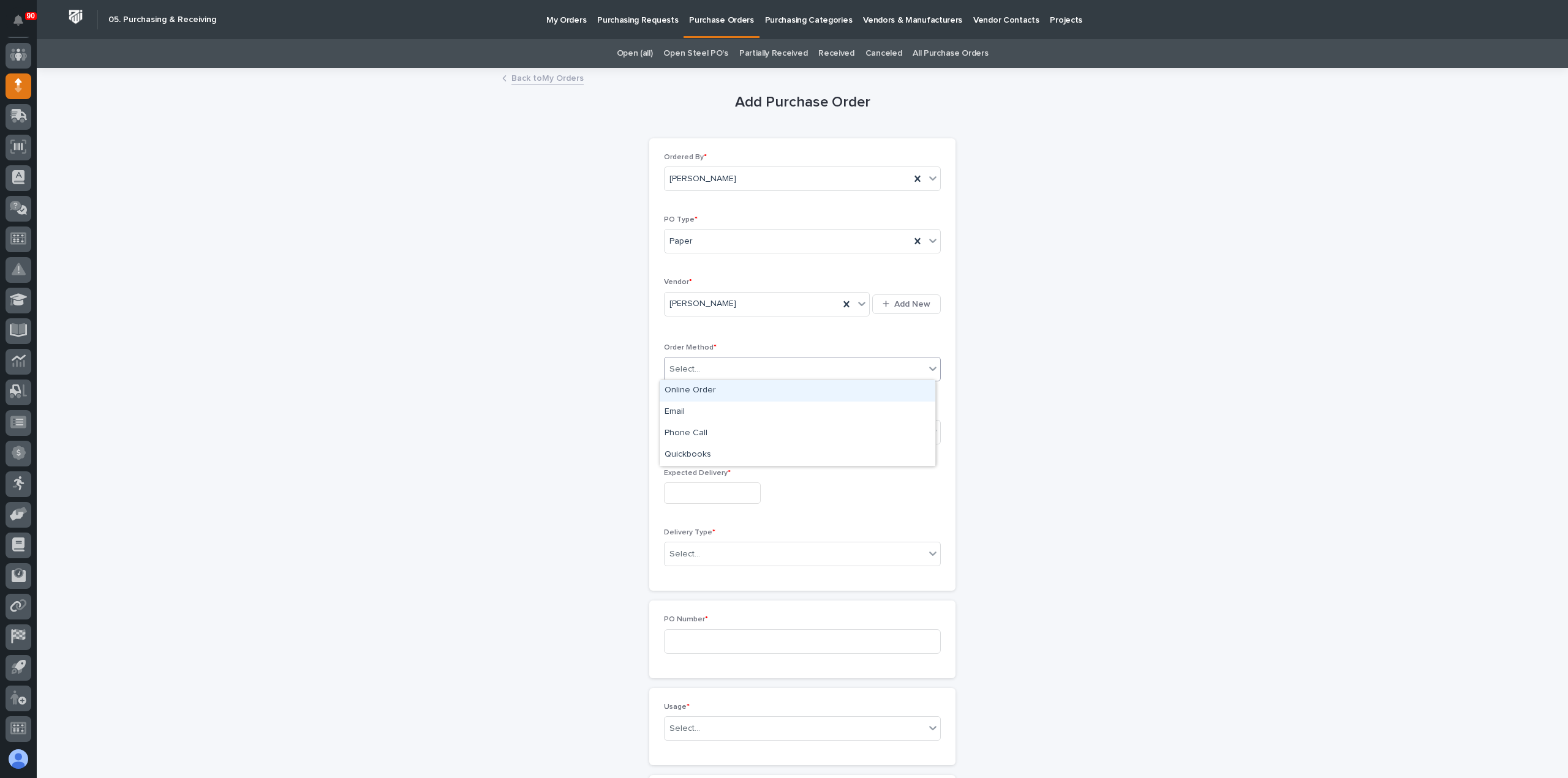
click at [700, 386] on div "Online Order" at bounding box center [798, 390] width 276 height 22
drag, startPoint x: 705, startPoint y: 426, endPoint x: 715, endPoint y: 431, distance: 11.2
click at [708, 427] on div "Select..." at bounding box center [794, 431] width 260 height 20
click at [692, 471] on div "Submitted" at bounding box center [798, 475] width 276 height 22
click at [709, 490] on input "text" at bounding box center [713, 493] width 97 height 22
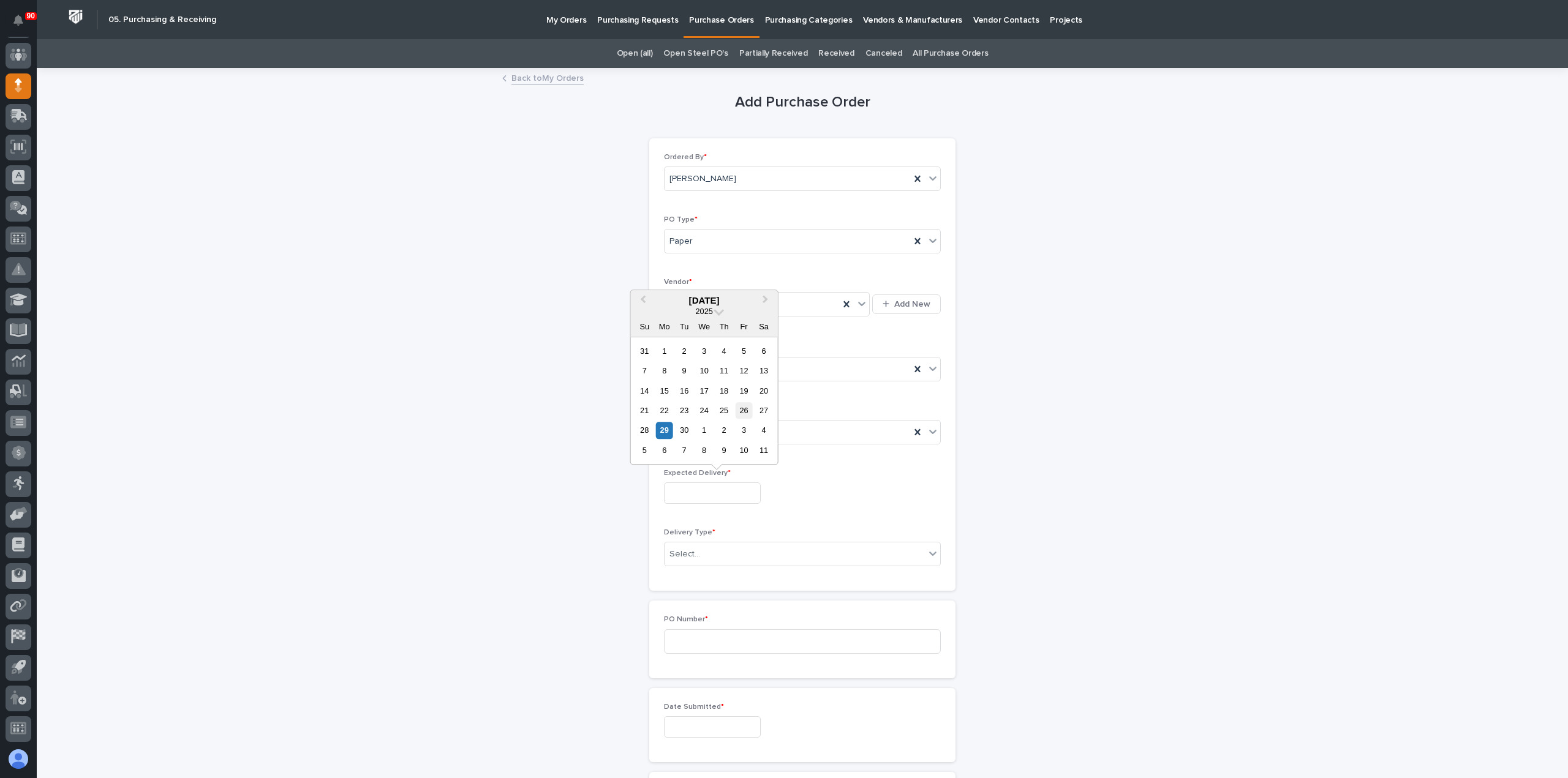
click at [746, 408] on div "26" at bounding box center [744, 411] width 16 height 16
type input "**********"
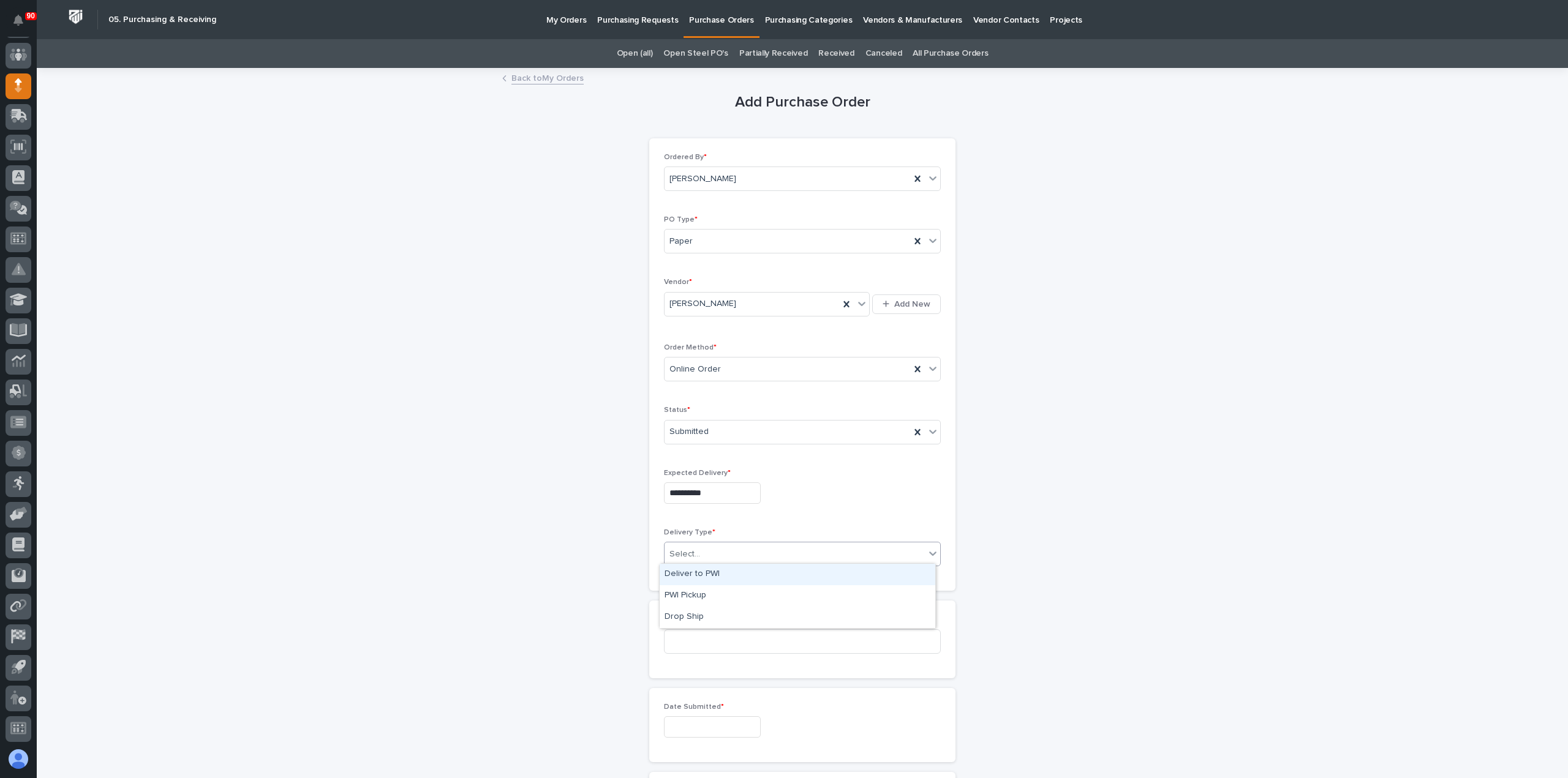
click at [712, 548] on div "Select..." at bounding box center [794, 554] width 260 height 20
click at [705, 572] on div "Deliver to PWI" at bounding box center [798, 575] width 276 height 22
click at [708, 640] on input at bounding box center [802, 642] width 277 height 25
type input "19006"
click at [684, 723] on input "text" at bounding box center [713, 727] width 97 height 22
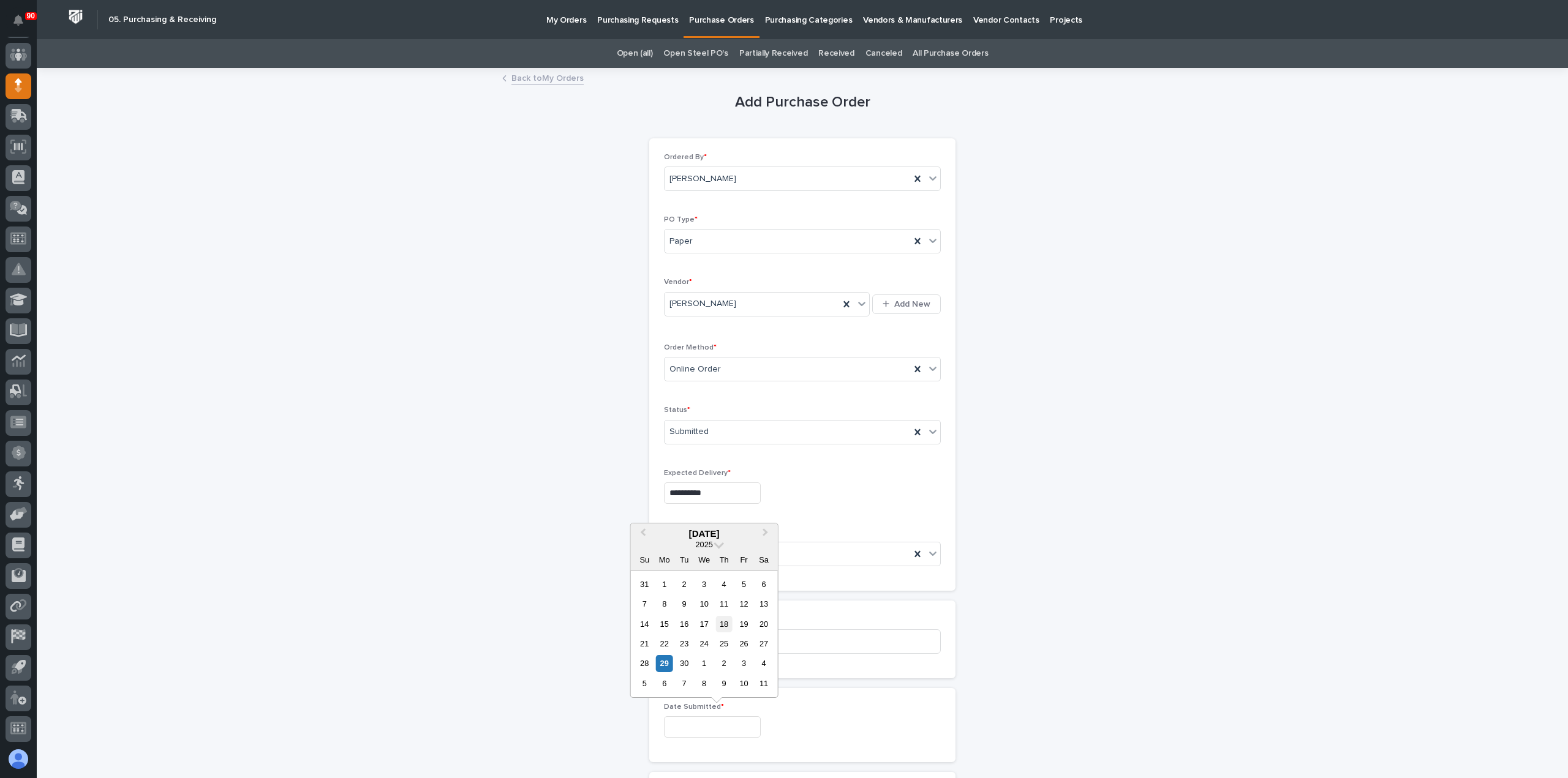
click at [725, 622] on div "18" at bounding box center [724, 624] width 16 height 16
click at [722, 728] on input "**********" at bounding box center [713, 727] width 97 height 22
click at [726, 643] on div "25" at bounding box center [724, 644] width 16 height 16
type input "**********"
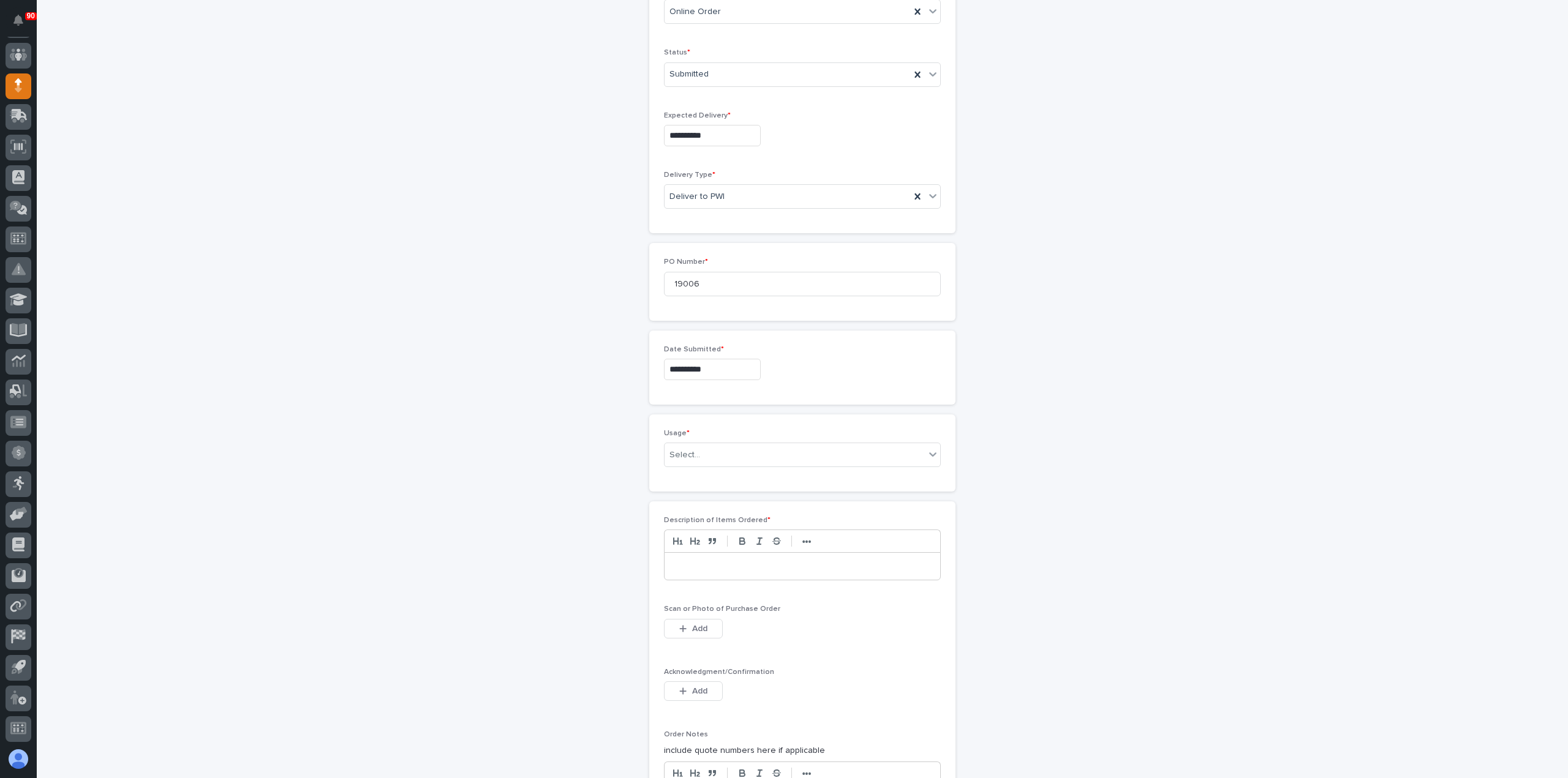
scroll to position [428, 0]
click at [732, 491] on p at bounding box center [802, 495] width 257 height 12
click at [691, 537] on p "Scan or Photo of Purchase Order" at bounding box center [802, 538] width 277 height 9
click at [699, 548] on button "Add" at bounding box center [693, 557] width 59 height 19
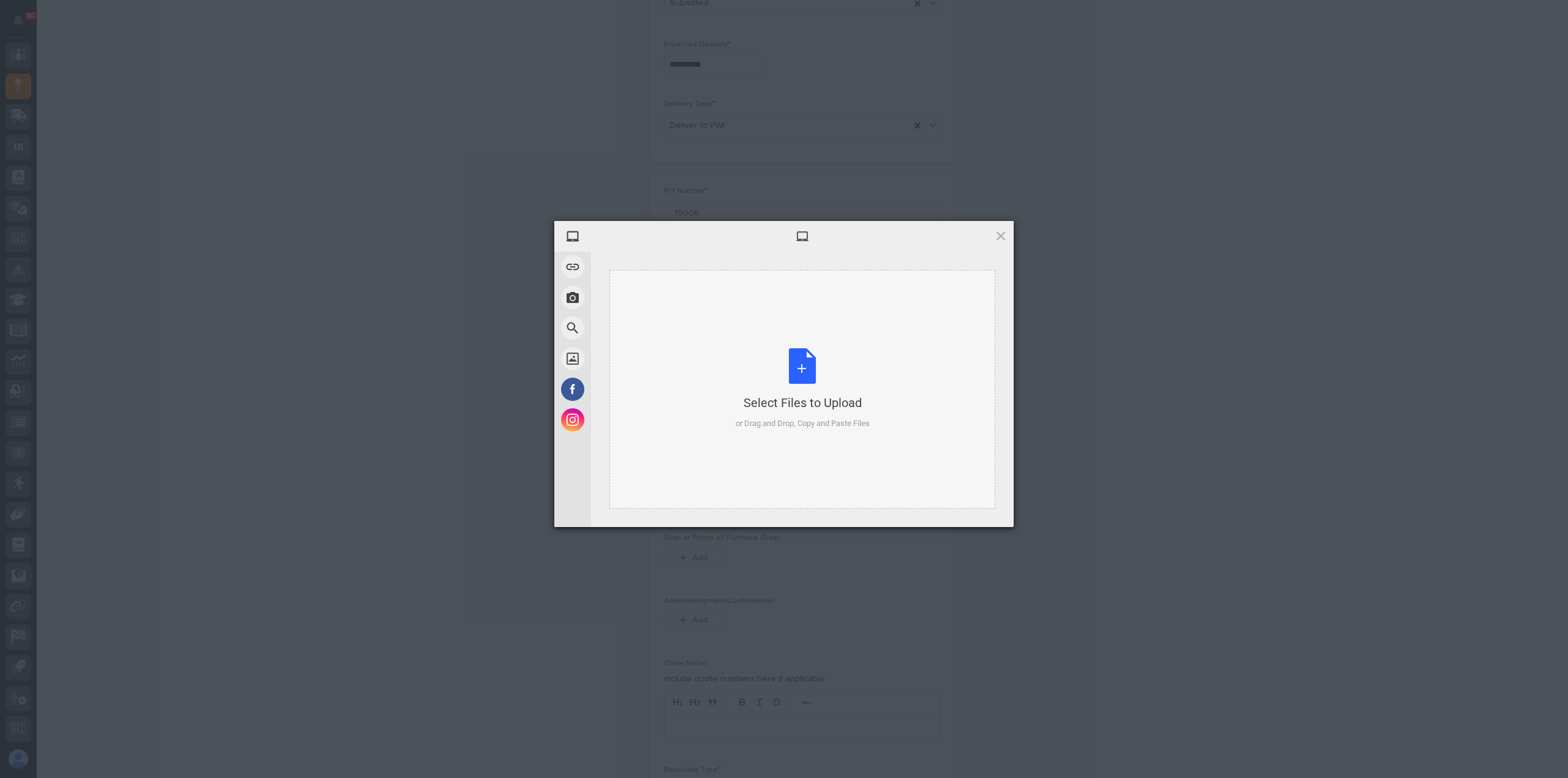
click at [798, 358] on div "Select Files to Upload or Drag and Drop, Copy and Paste Files" at bounding box center [803, 388] width 134 height 81
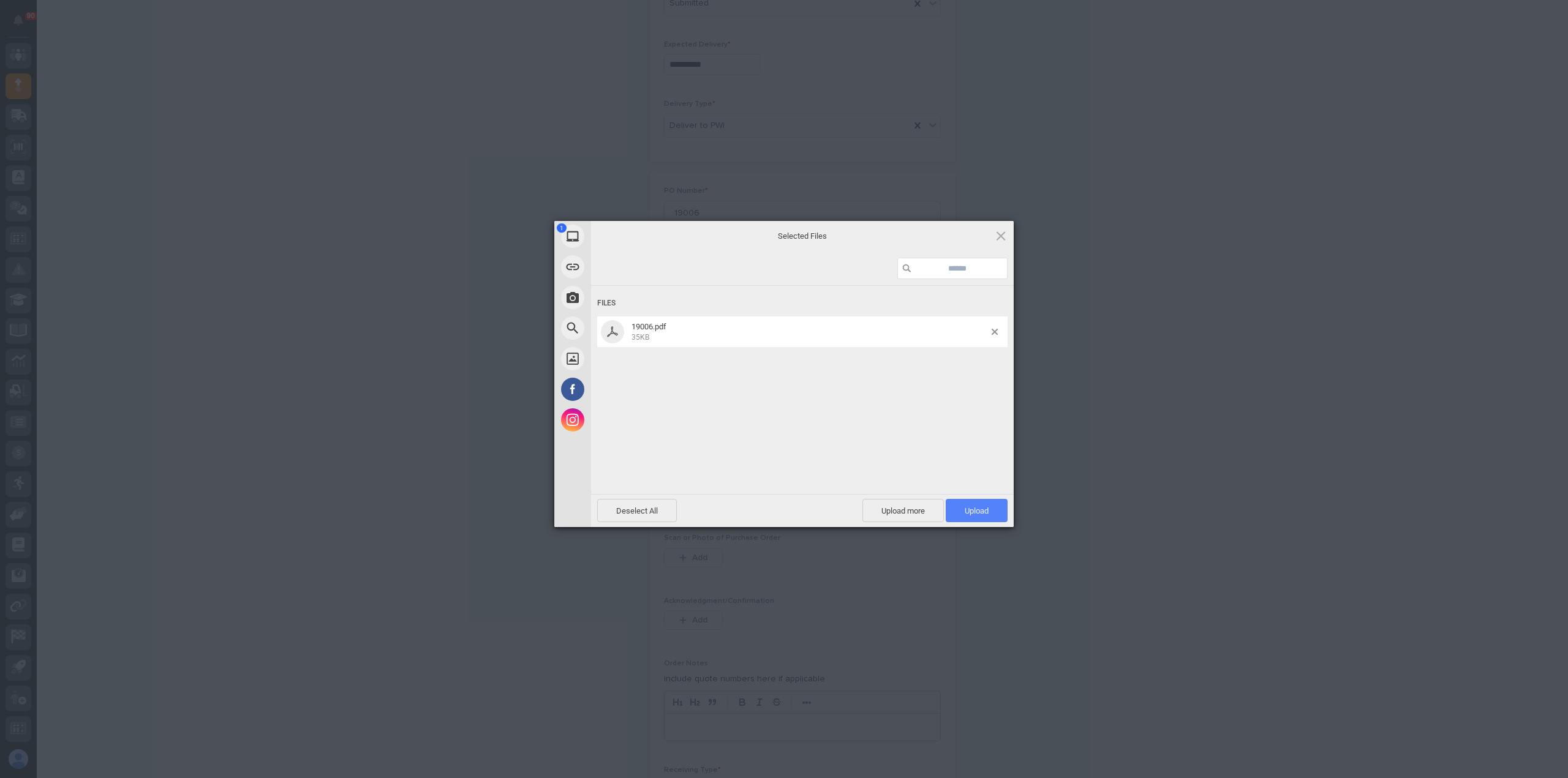
click at [968, 507] on span "Upload 1" at bounding box center [977, 510] width 24 height 9
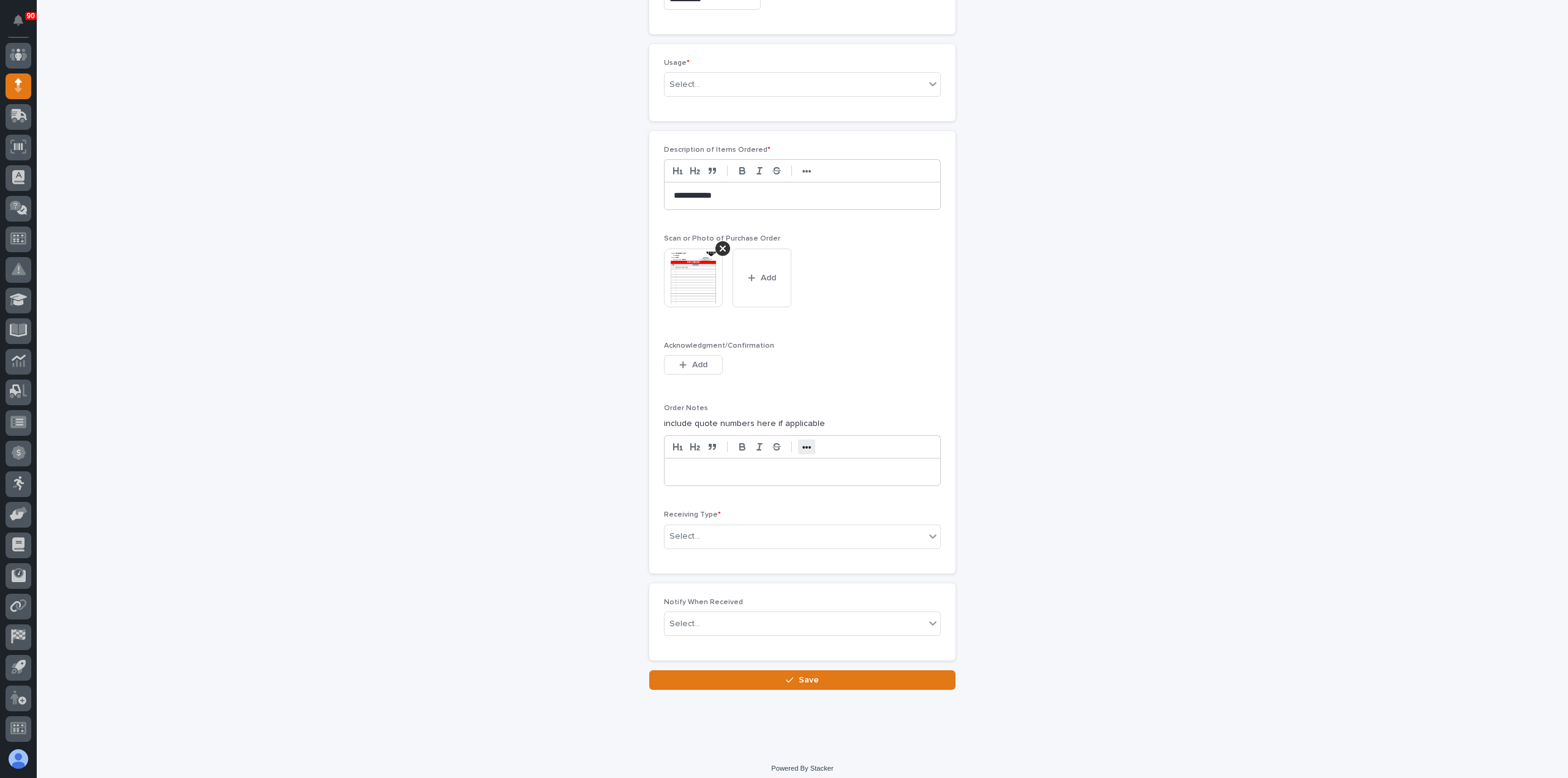
scroll to position [730, 0]
click at [722, 527] on div "Select..." at bounding box center [794, 534] width 260 height 20
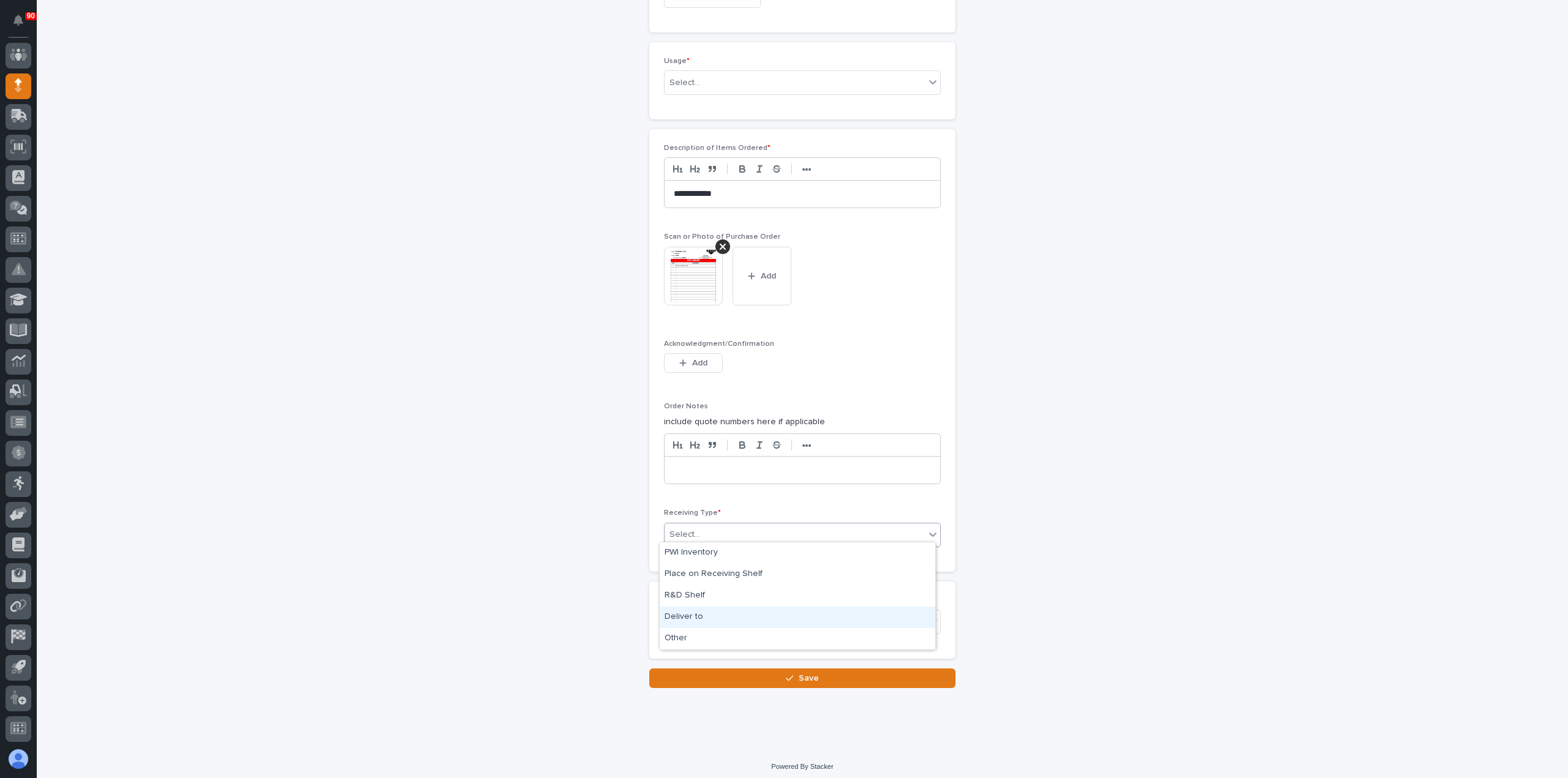
click at [690, 616] on div "Deliver to" at bounding box center [798, 617] width 276 height 22
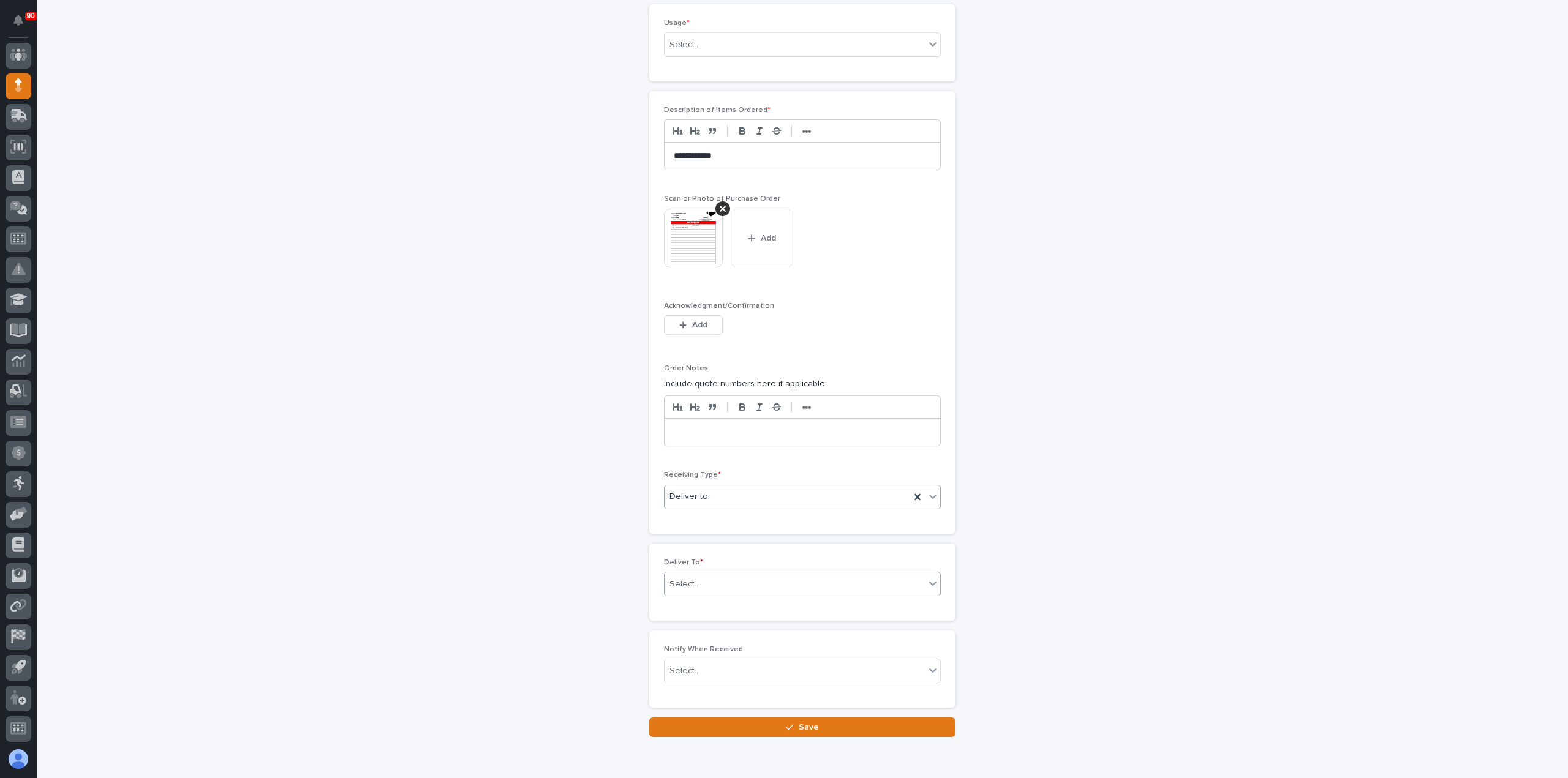
scroll to position [773, 0]
click at [712, 572] on div "Select..." at bounding box center [794, 579] width 260 height 20
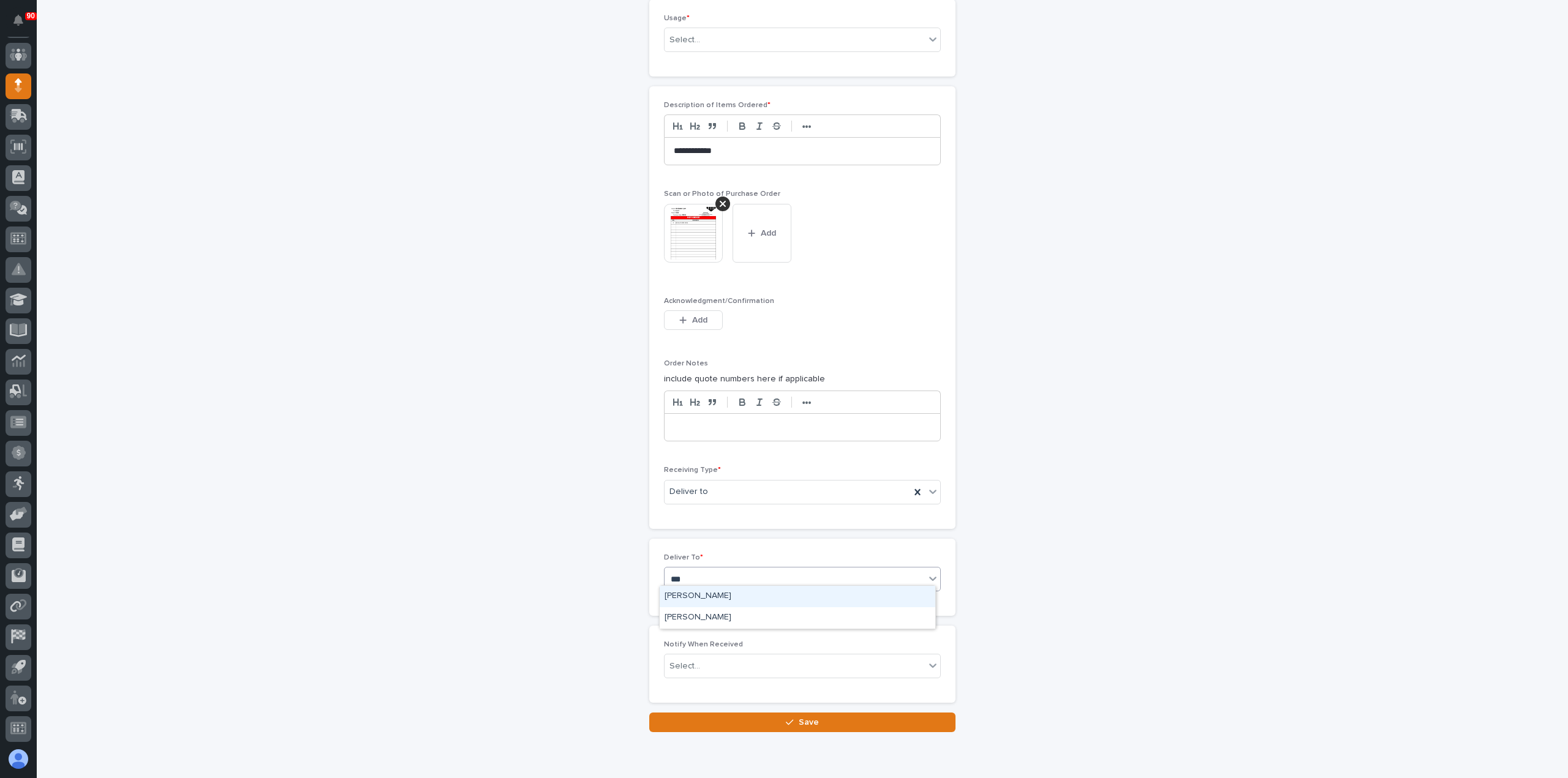
type input "****"
click at [720, 613] on div "Austin Schwartz" at bounding box center [798, 618] width 276 height 22
click at [799, 717] on span "Save" at bounding box center [808, 722] width 20 height 11
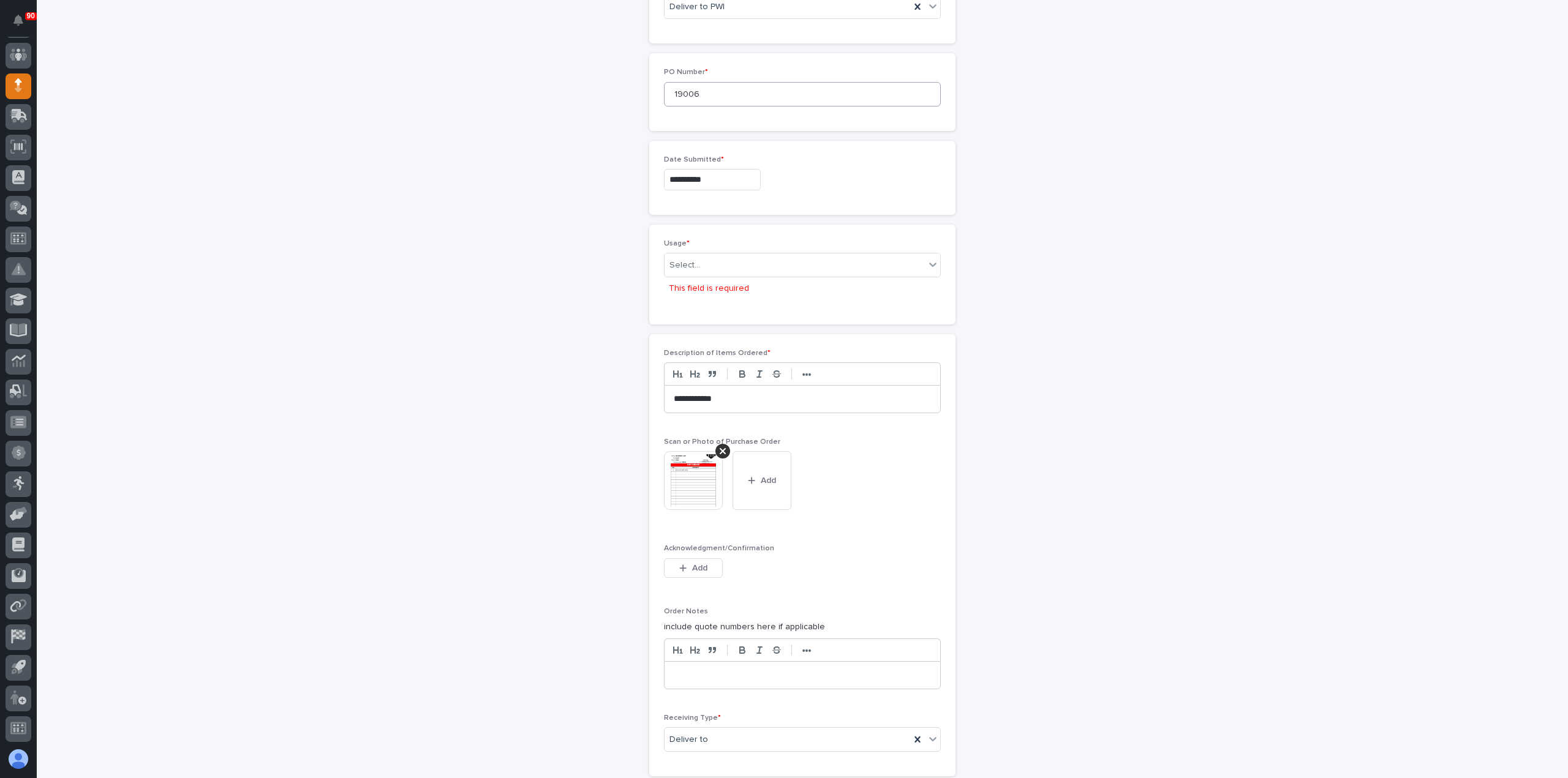
scroll to position [547, 0]
click at [680, 256] on div "Select..." at bounding box center [794, 265] width 260 height 20
click at [714, 350] on div "PWI Stock" at bounding box center [798, 349] width 276 height 22
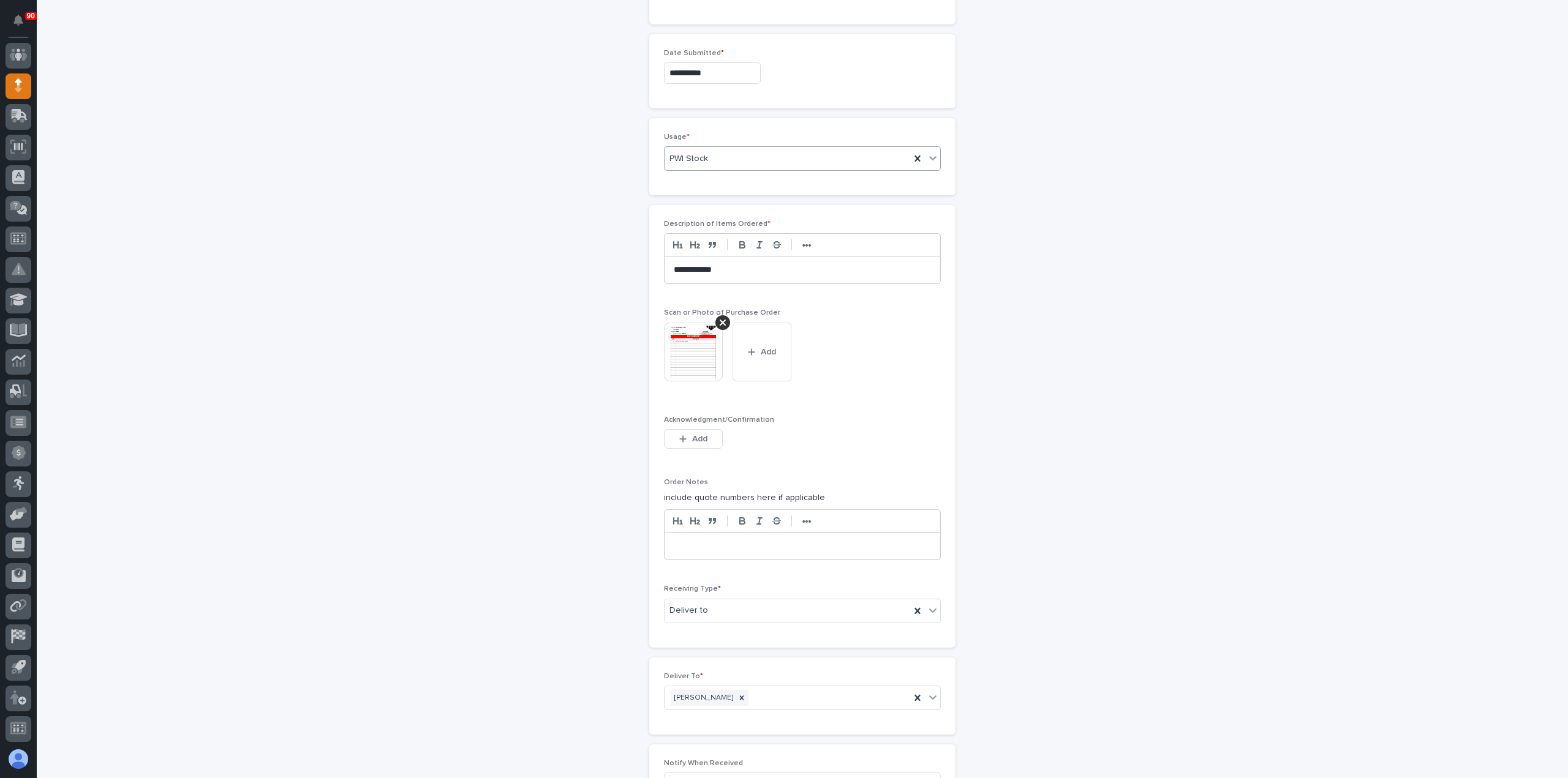
scroll to position [772, 0]
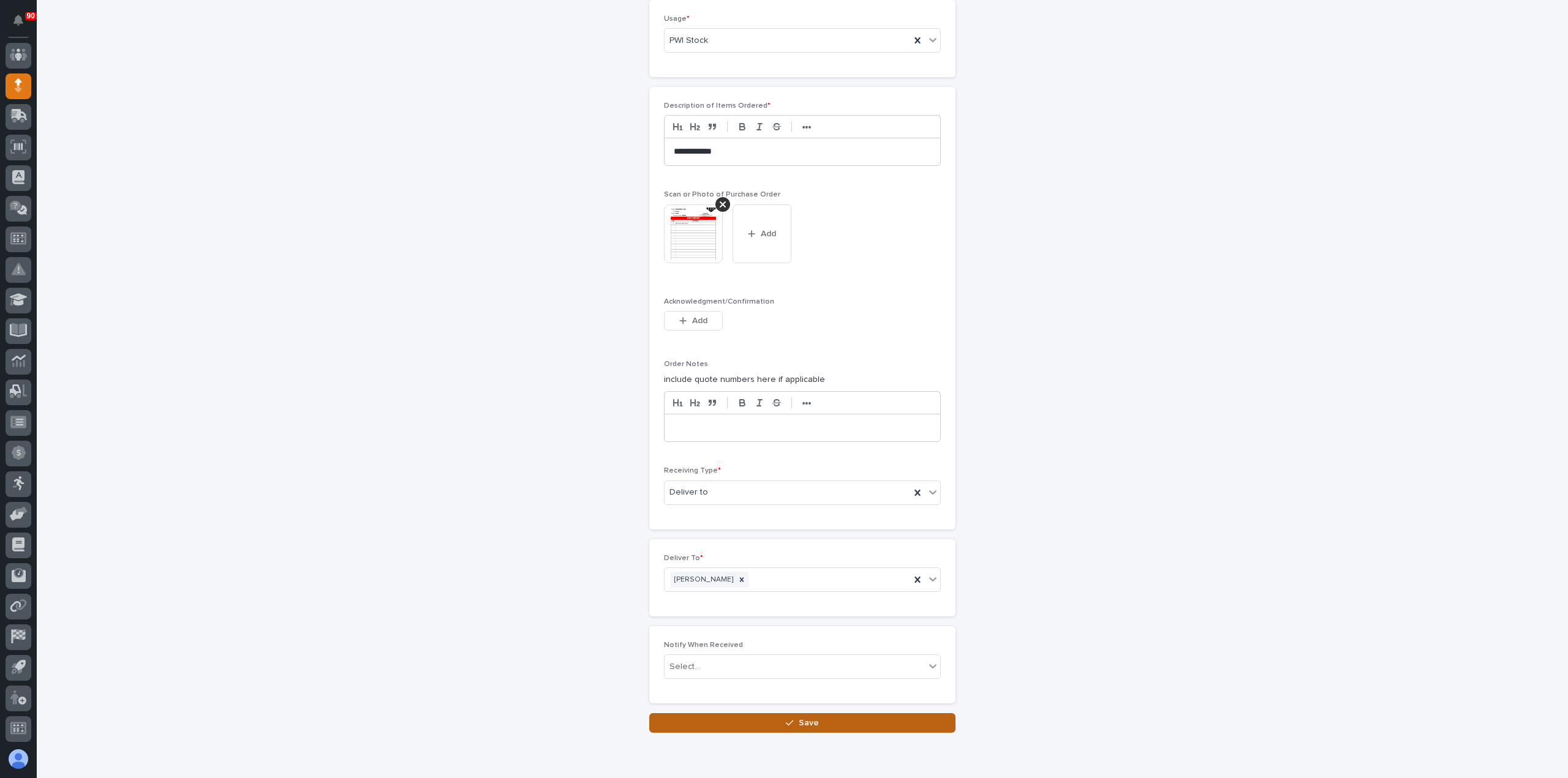
click at [799, 718] on span "Save" at bounding box center [808, 723] width 20 height 11
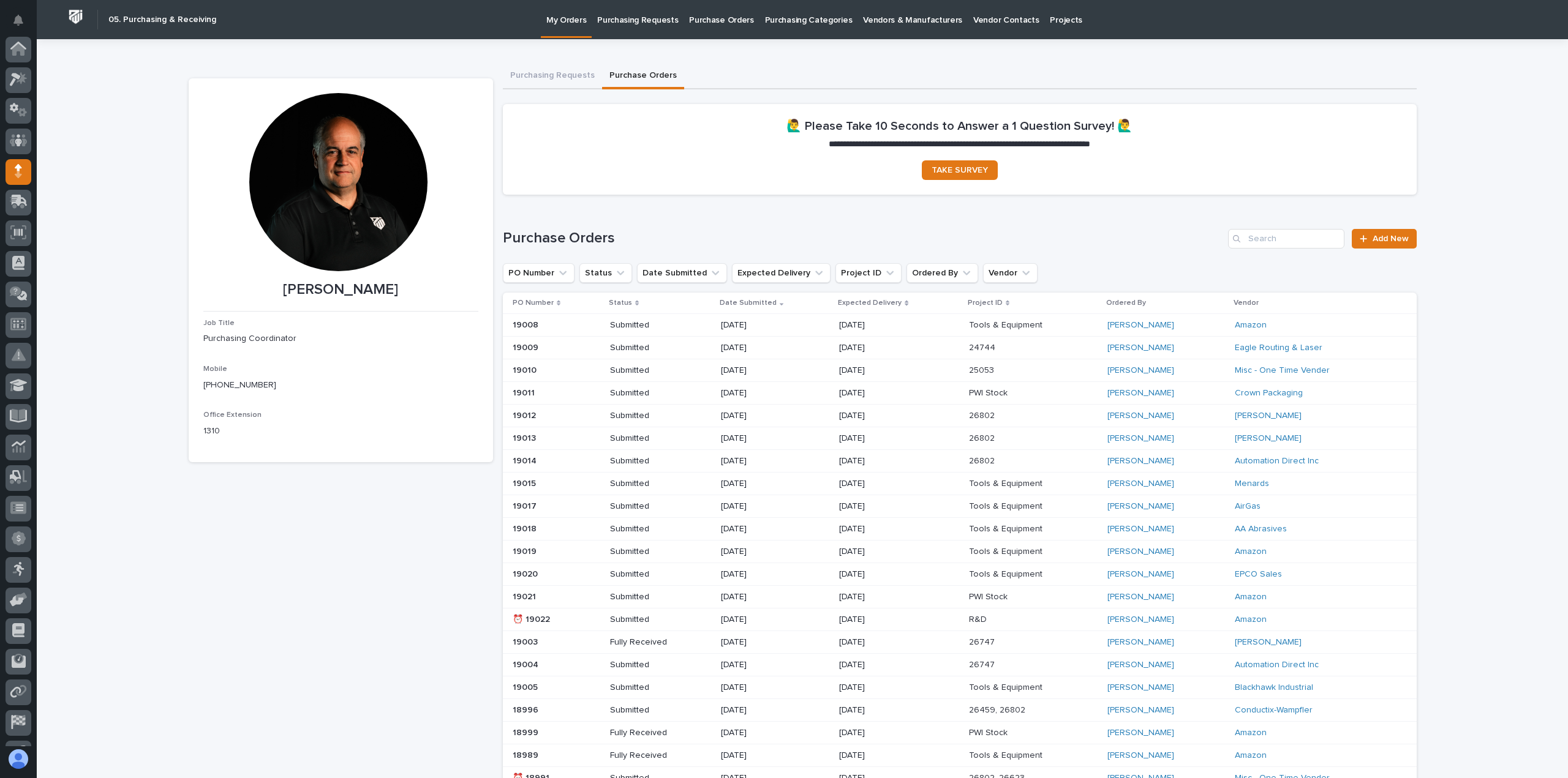
scroll to position [86, 0]
click at [608, 16] on p "Purchasing Requests" at bounding box center [637, 13] width 81 height 26
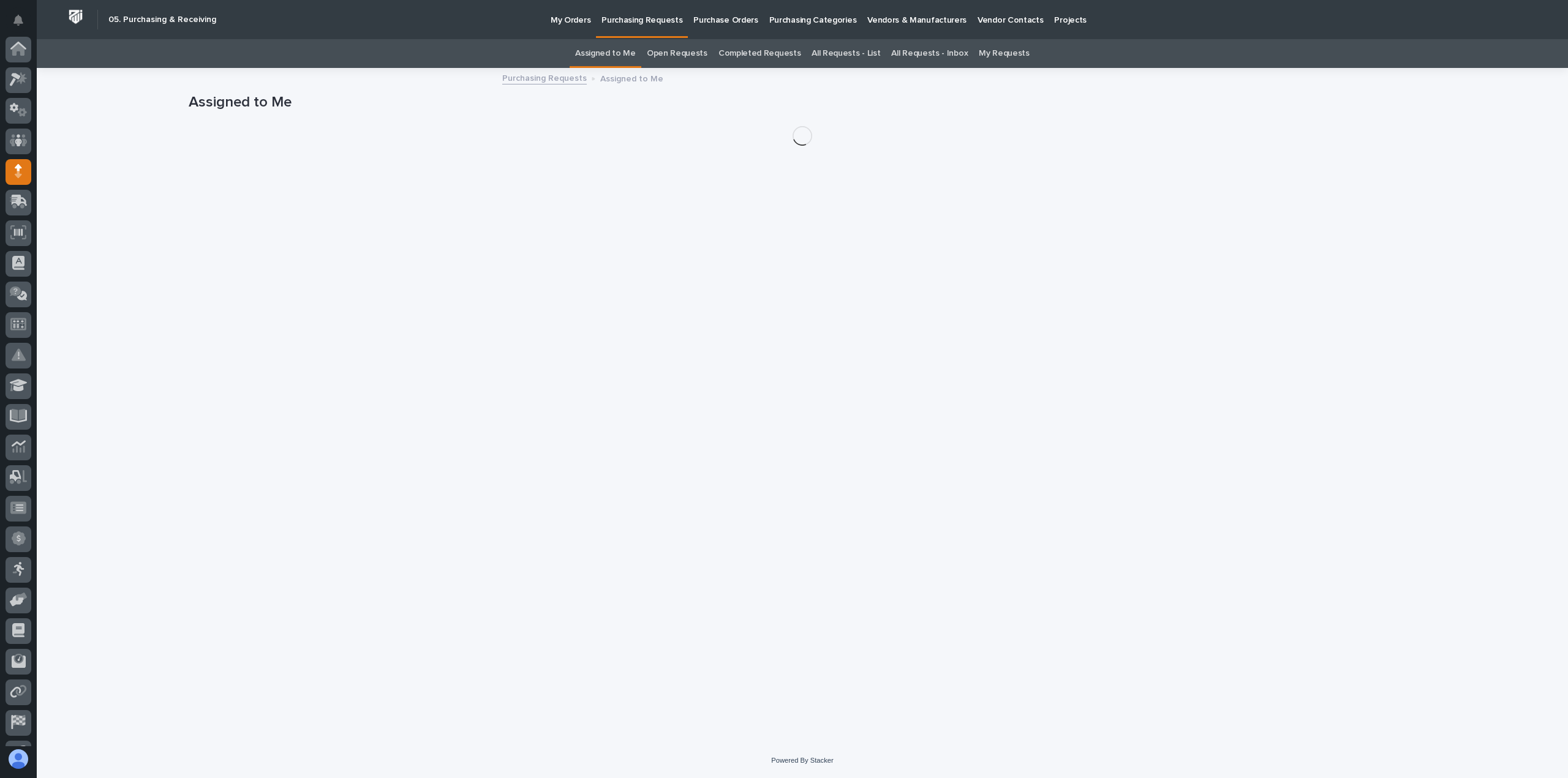
scroll to position [86, 0]
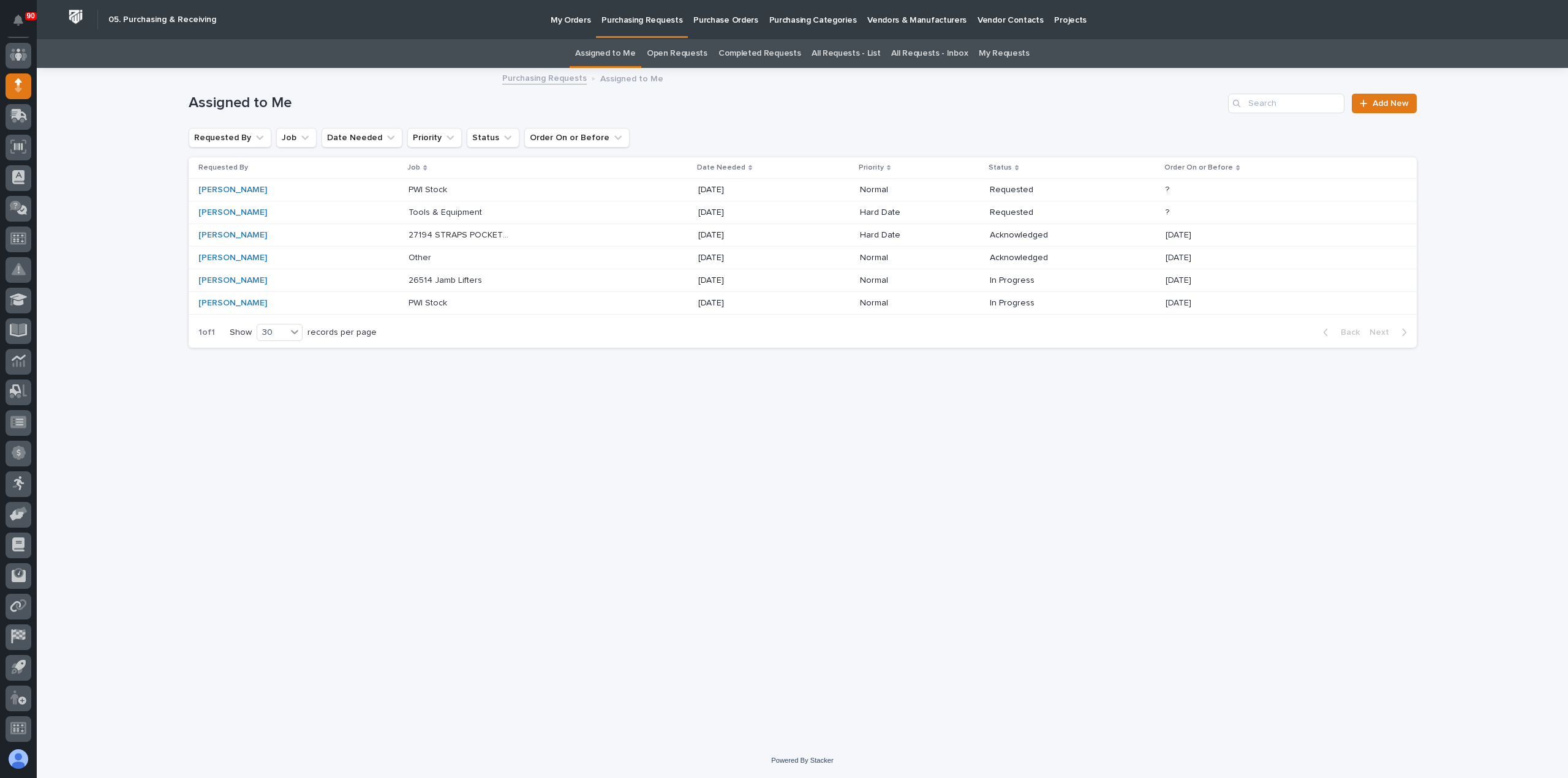
click at [413, 208] on p "Tools & Equipment" at bounding box center [447, 211] width 76 height 13
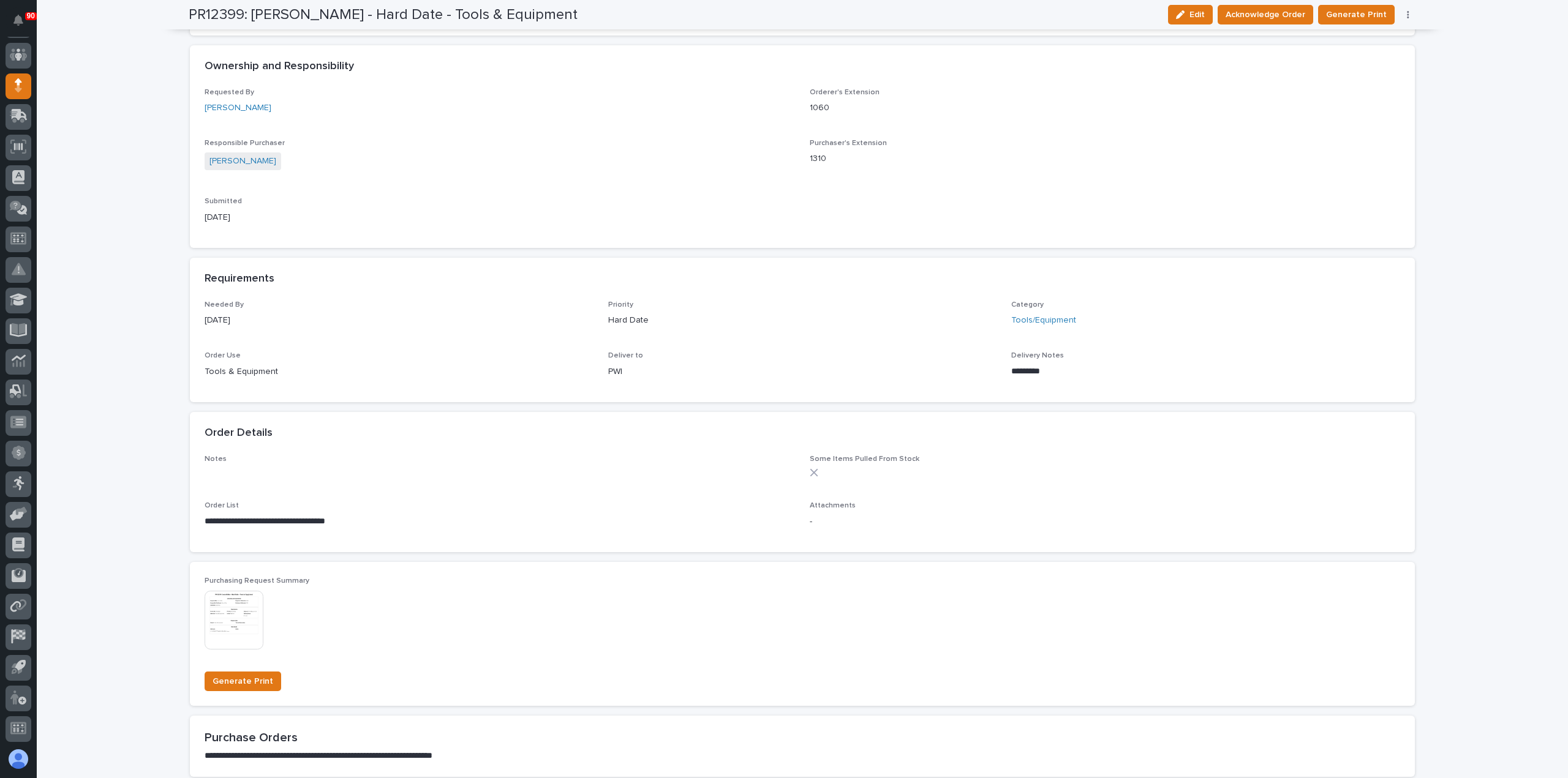
scroll to position [428, 0]
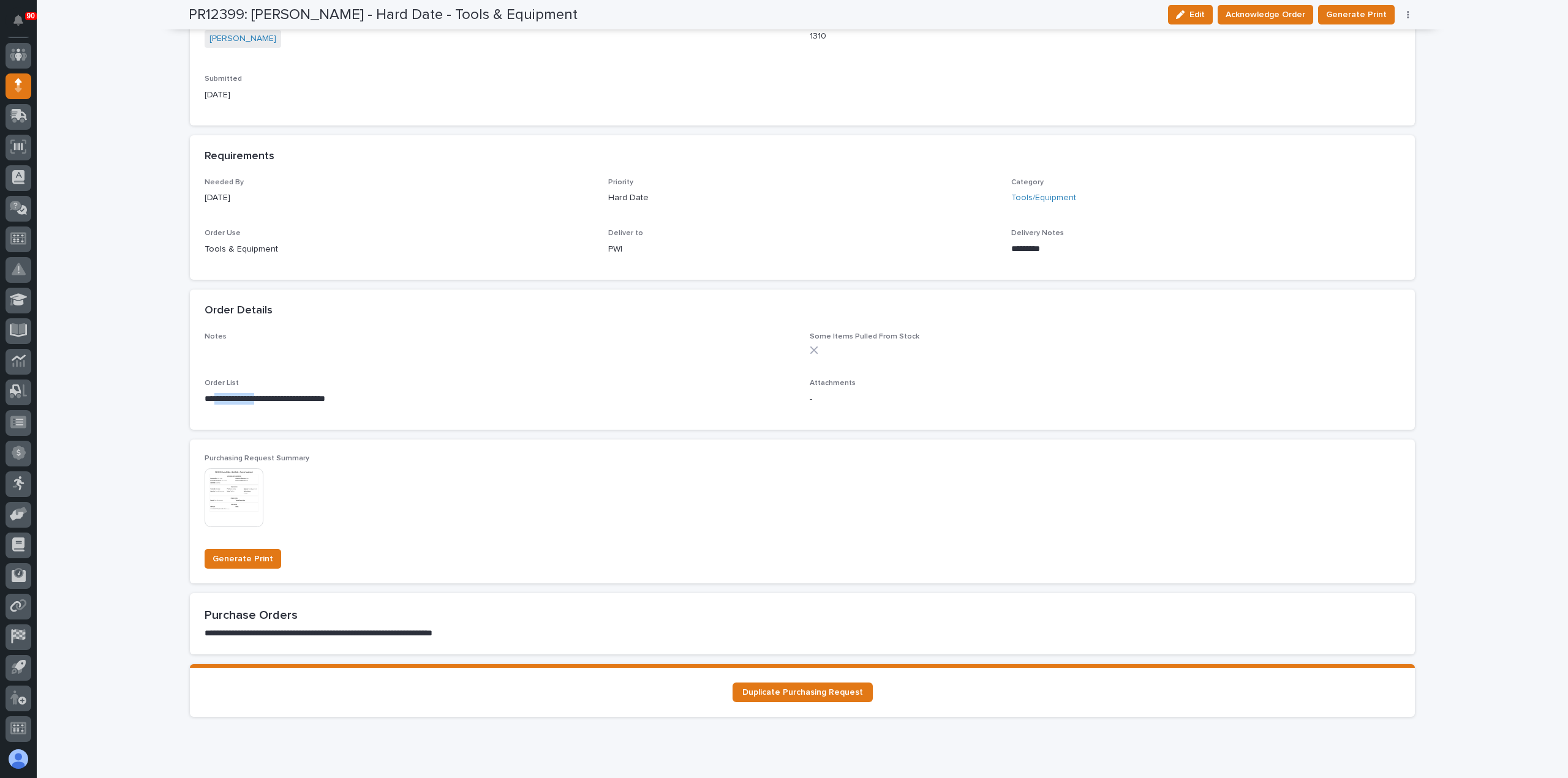
drag, startPoint x: 211, startPoint y: 399, endPoint x: 265, endPoint y: 399, distance: 54.0
click at [265, 399] on p "**********" at bounding box center [500, 399] width 591 height 12
copy p "**********"
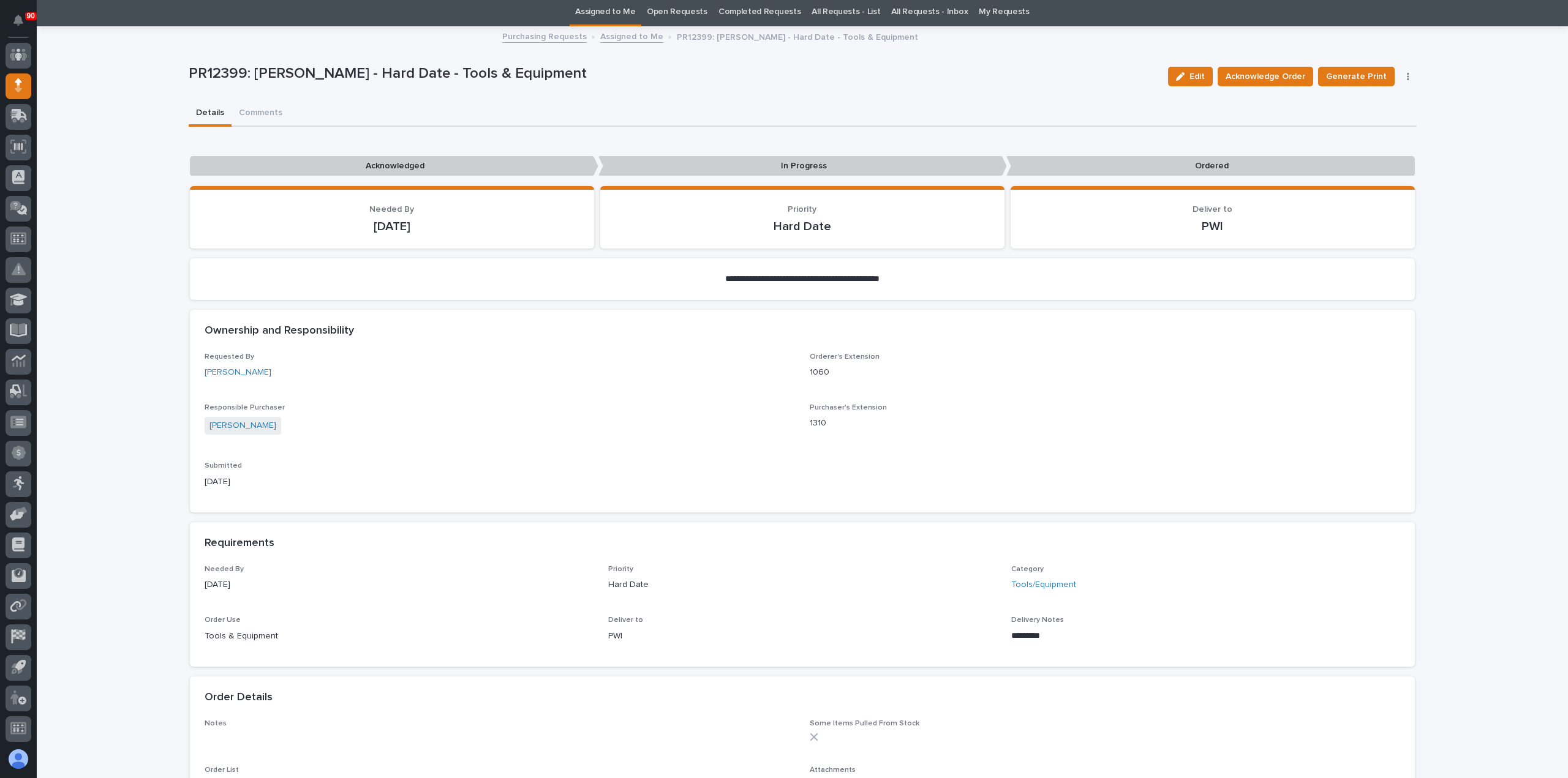
scroll to position [0, 0]
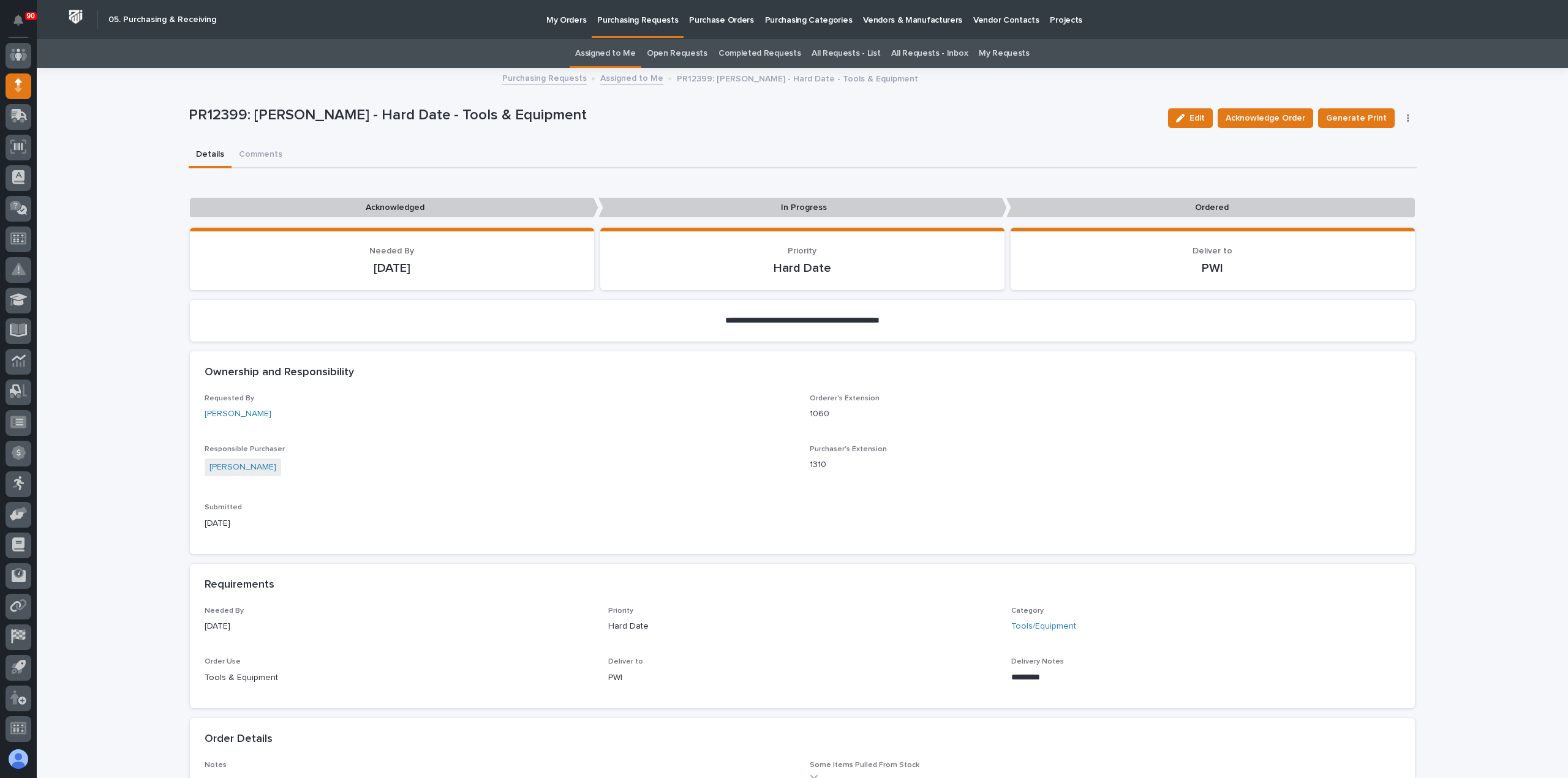
click at [647, 22] on p "Purchasing Requests" at bounding box center [637, 13] width 81 height 26
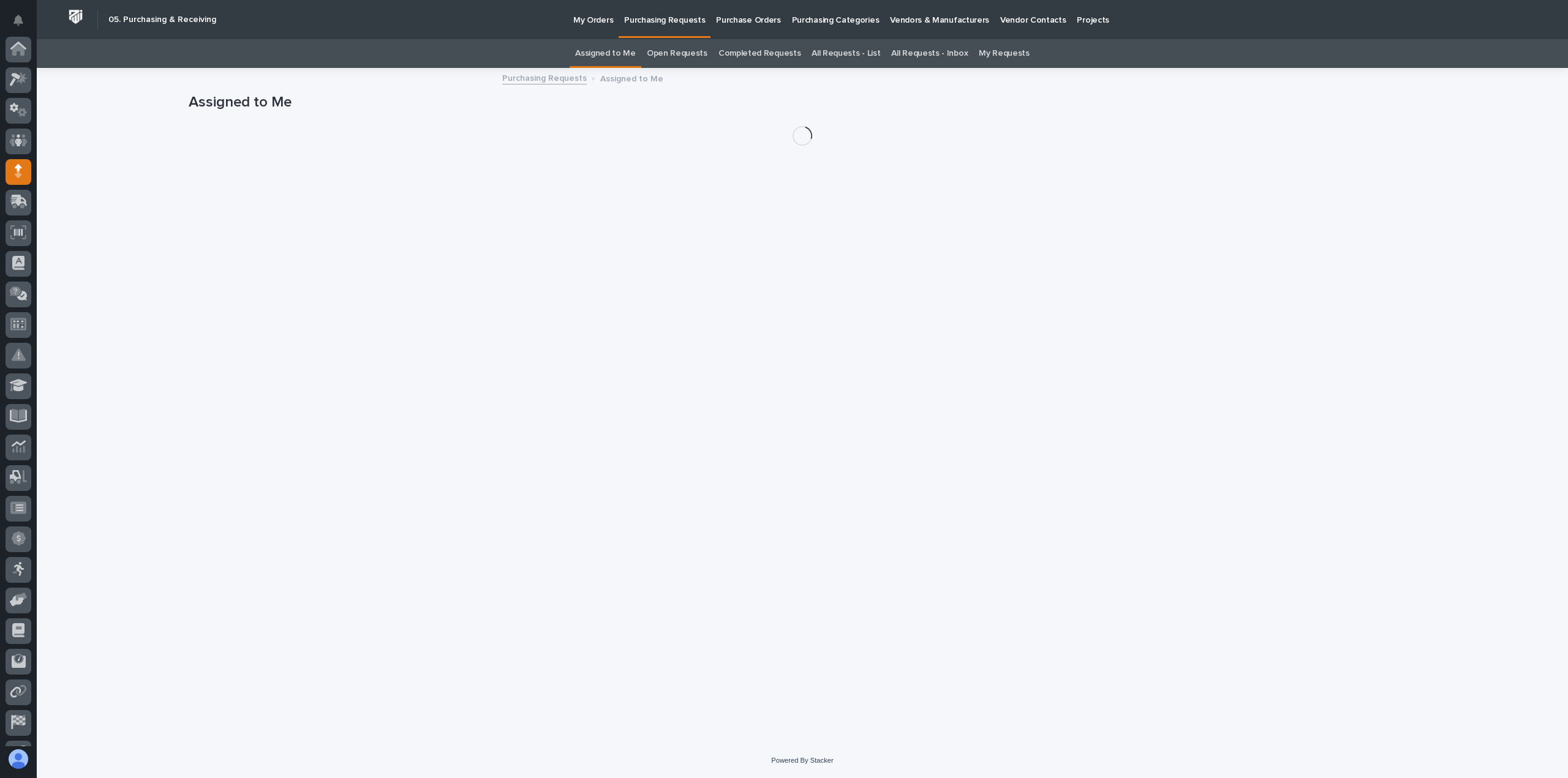
scroll to position [86, 0]
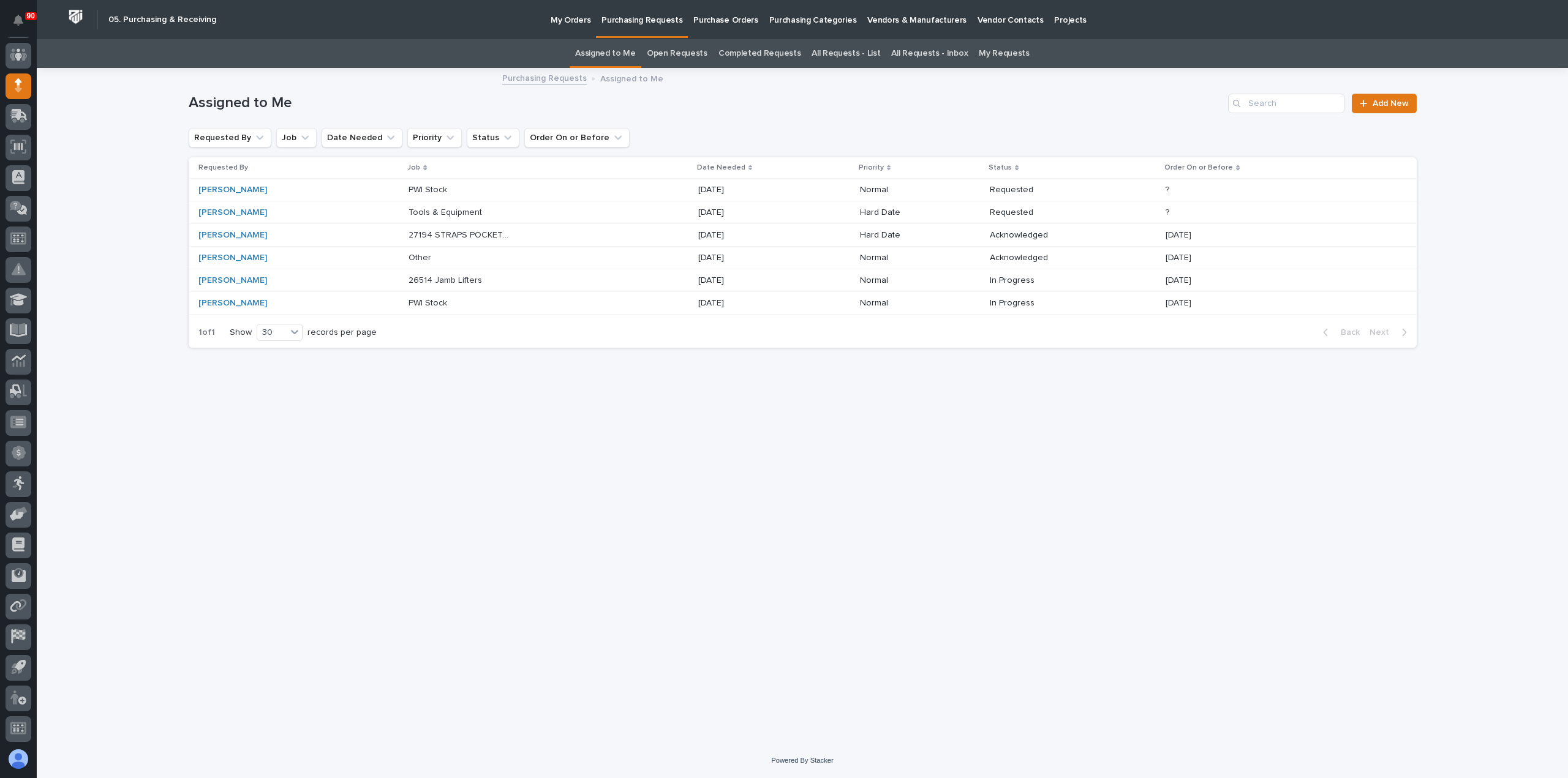
click at [436, 279] on p "26514 Jamb Lifters" at bounding box center [447, 279] width 76 height 13
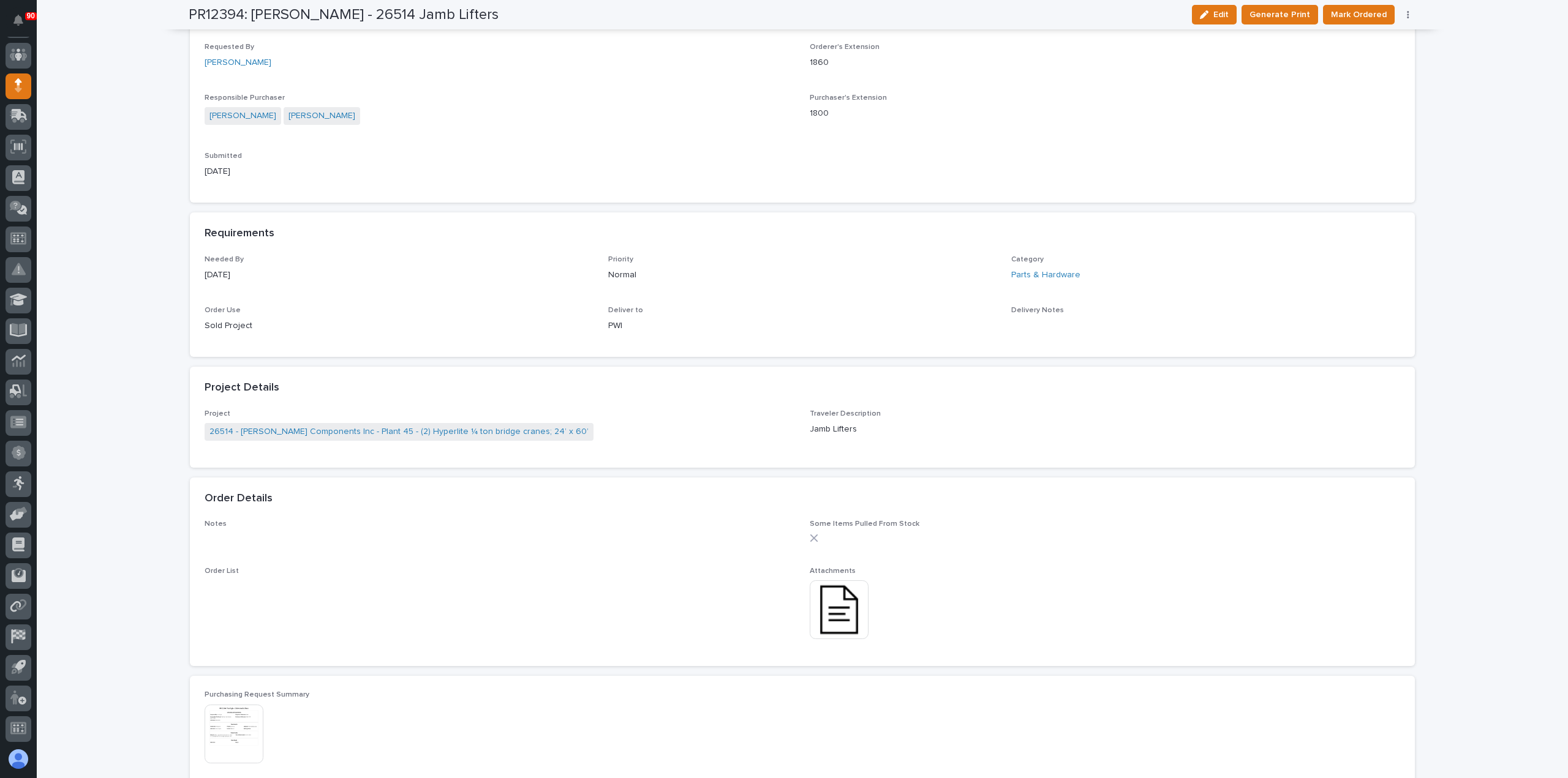
scroll to position [490, 0]
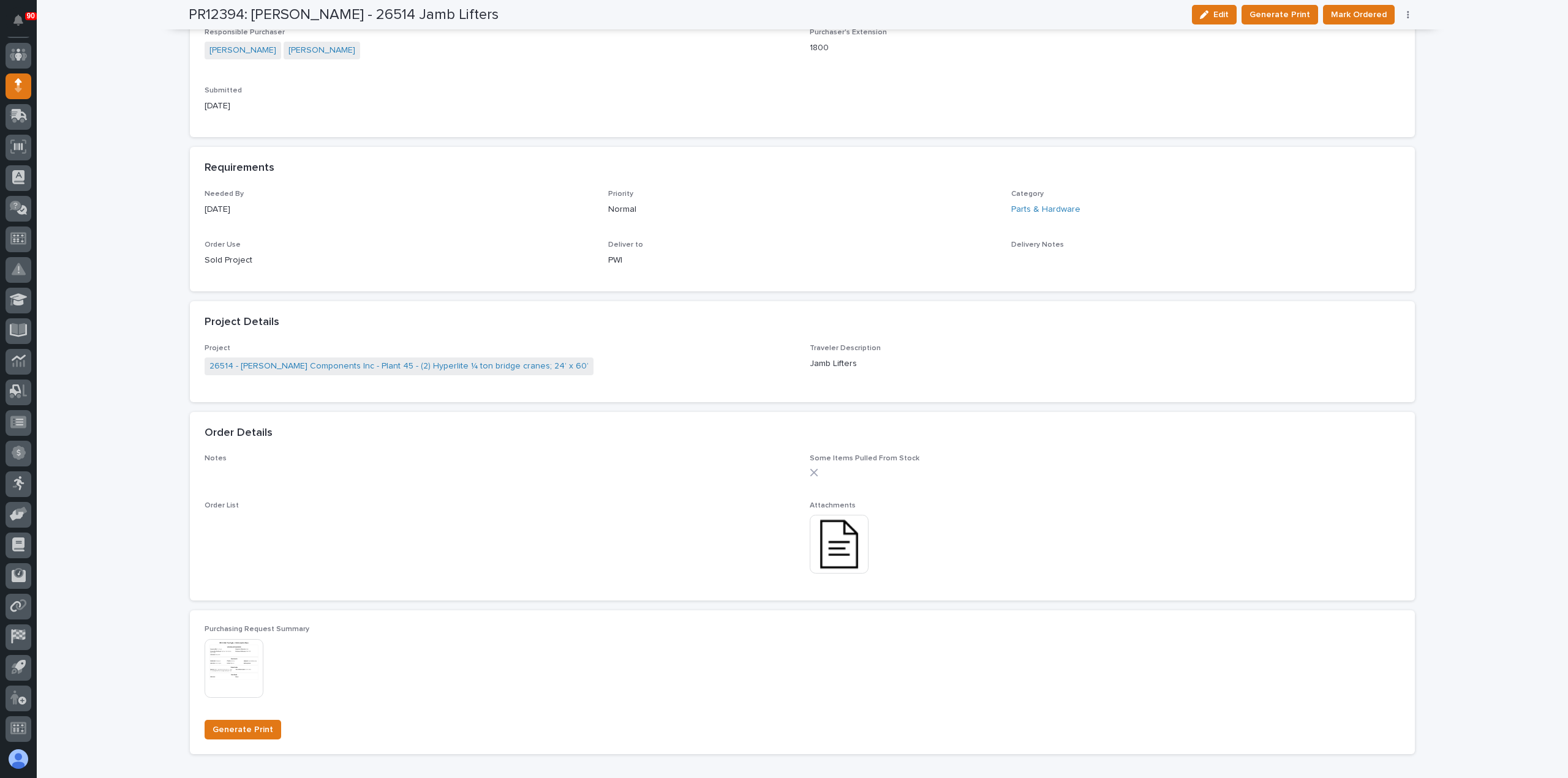
click at [836, 545] on img at bounding box center [839, 544] width 59 height 59
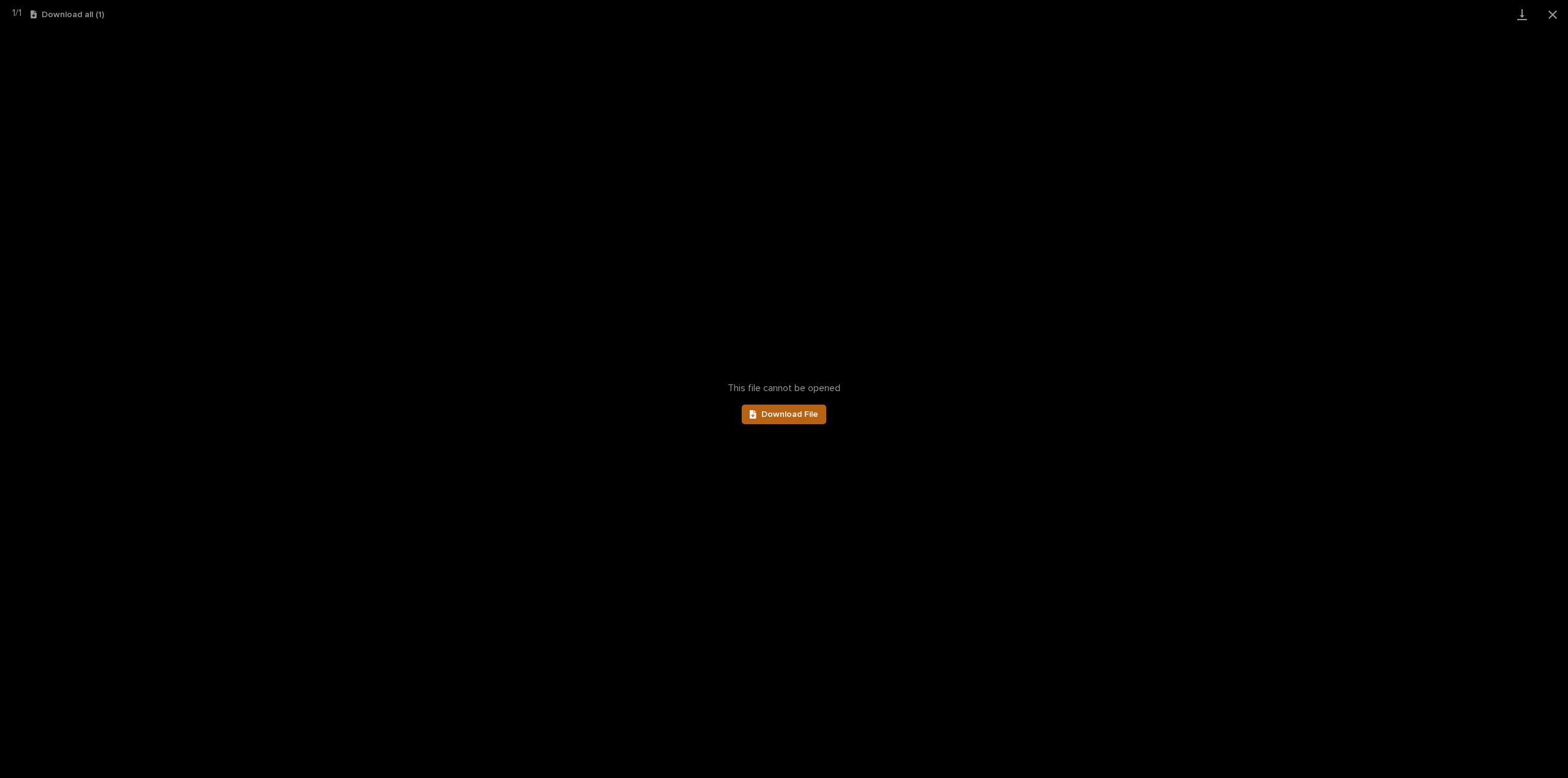
click at [793, 412] on span "Download File" at bounding box center [790, 414] width 57 height 9
click at [1549, 13] on button "Close gallery" at bounding box center [1552, 14] width 31 height 29
